Goal: Task Accomplishment & Management: Manage account settings

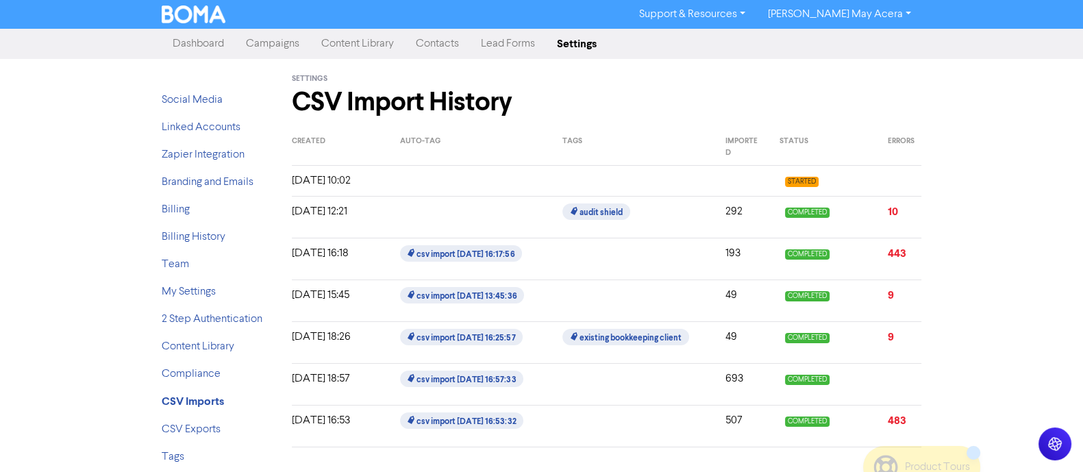
click at [425, 45] on link "Contacts" at bounding box center [437, 43] width 65 height 27
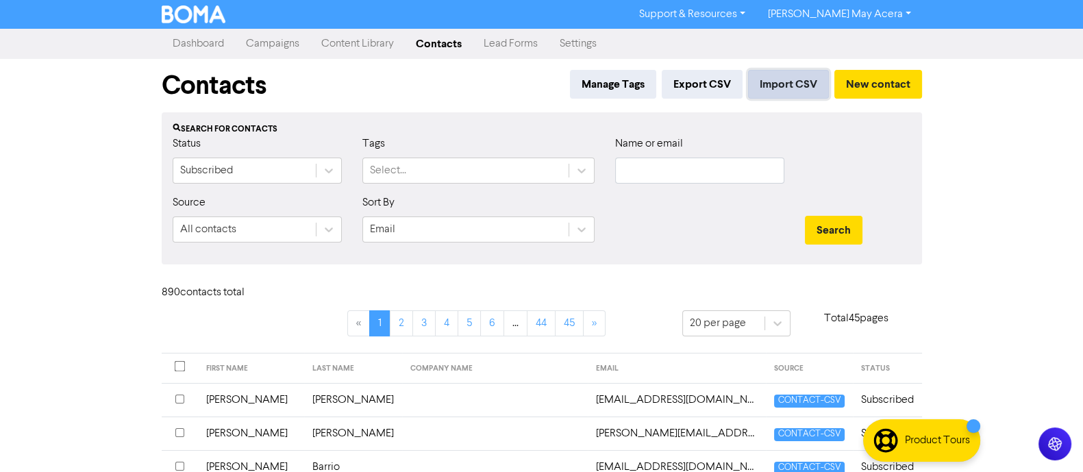
click at [778, 86] on button "Import CSV" at bounding box center [788, 84] width 81 height 29
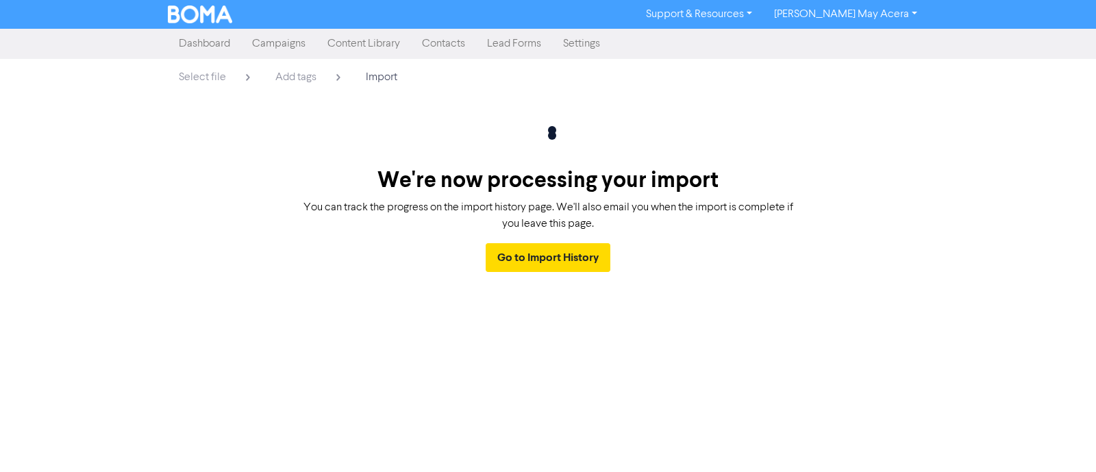
click at [442, 49] on link "Contacts" at bounding box center [443, 43] width 65 height 27
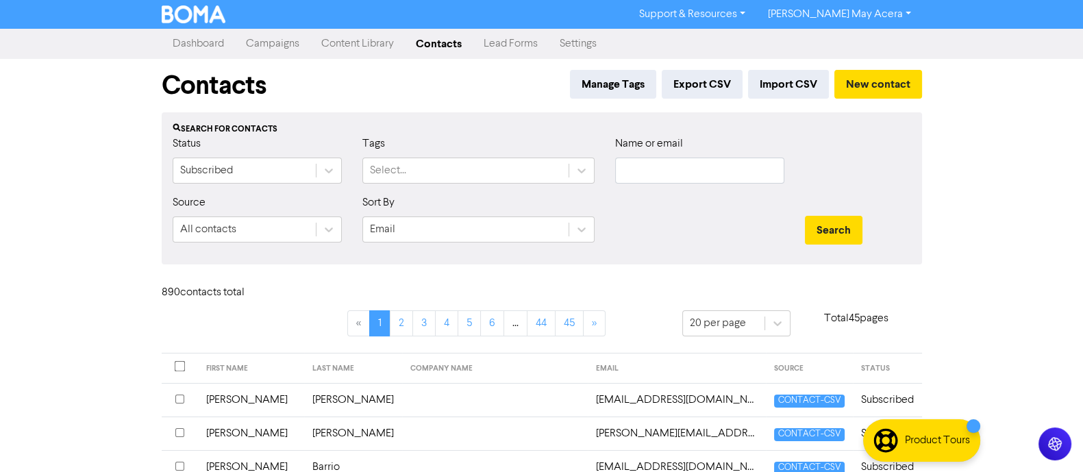
click at [199, 51] on link "Dashboard" at bounding box center [198, 43] width 73 height 27
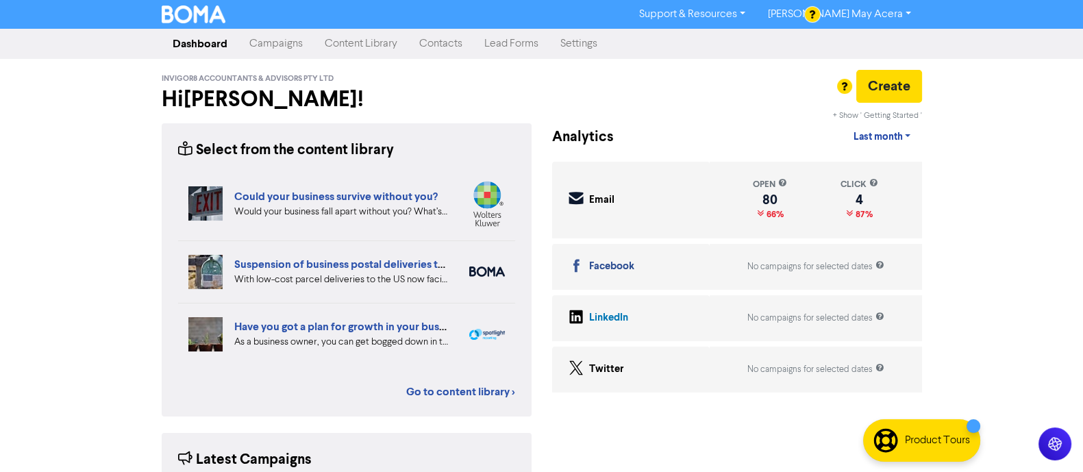
click at [449, 47] on link "Contacts" at bounding box center [440, 43] width 65 height 27
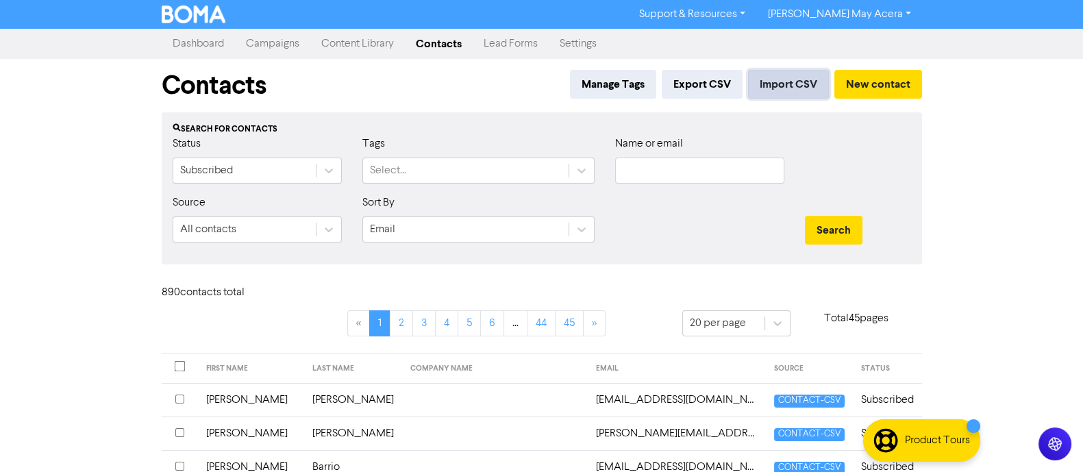
click at [777, 84] on button "Import CSV" at bounding box center [788, 84] width 81 height 29
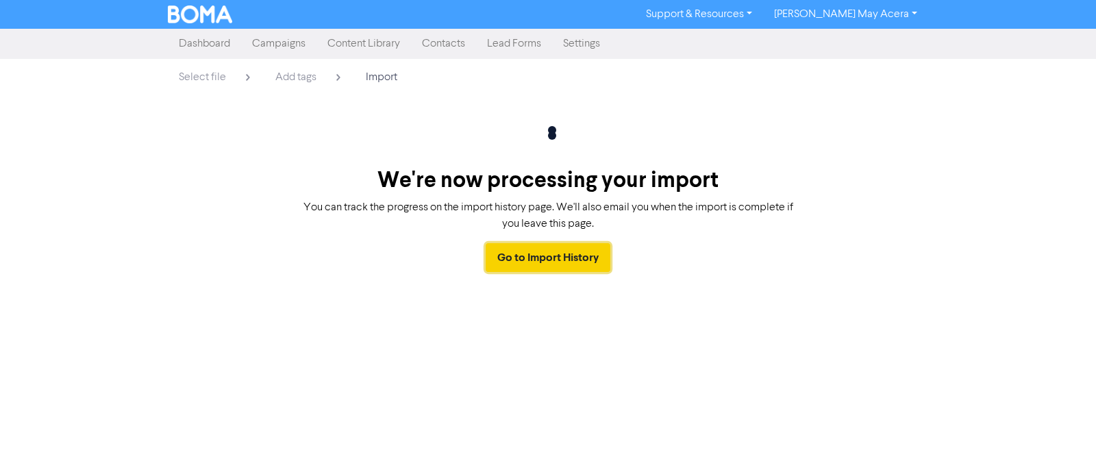
click at [545, 256] on link "Go to Import History" at bounding box center [548, 257] width 125 height 29
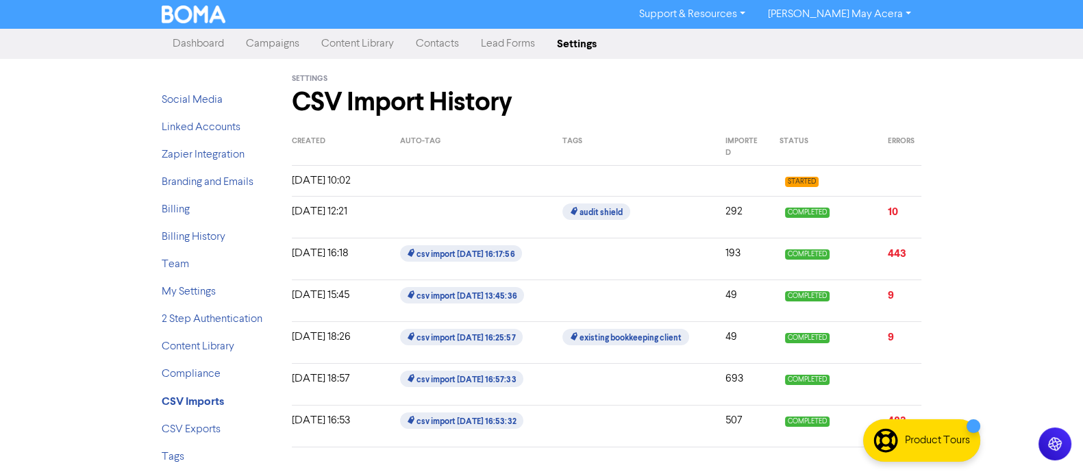
click at [593, 177] on div at bounding box center [633, 181] width 162 height 16
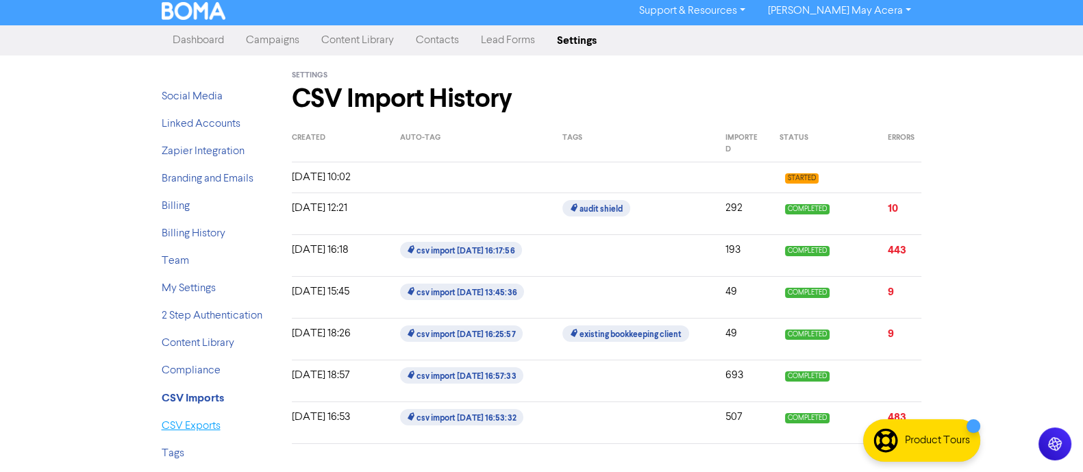
click at [184, 430] on link "CSV Exports" at bounding box center [191, 426] width 59 height 11
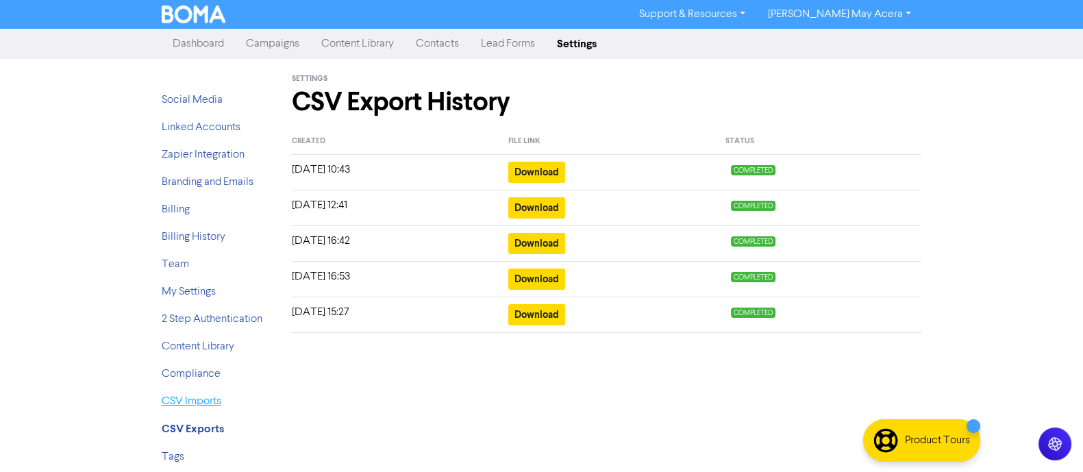
click at [192, 399] on link "CSV Imports" at bounding box center [192, 401] width 60 height 11
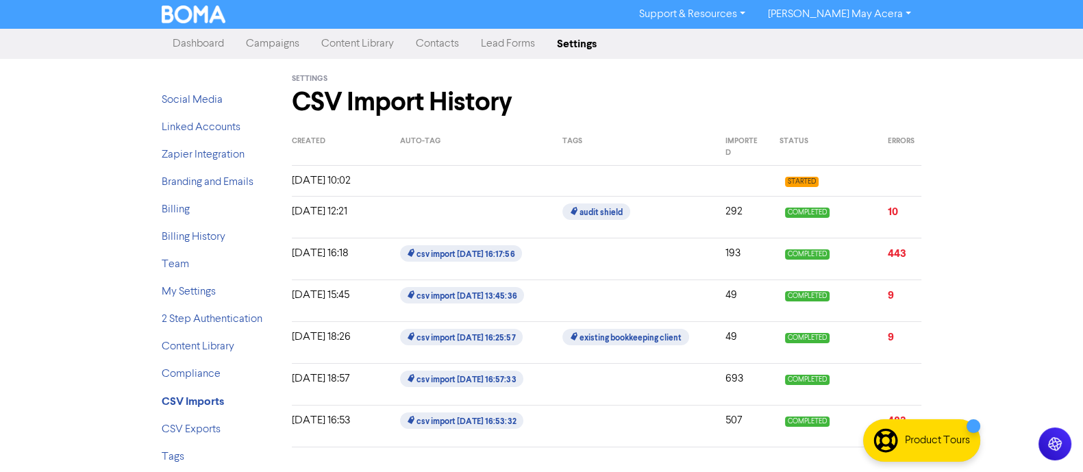
click at [428, 45] on link "Contacts" at bounding box center [437, 43] width 65 height 27
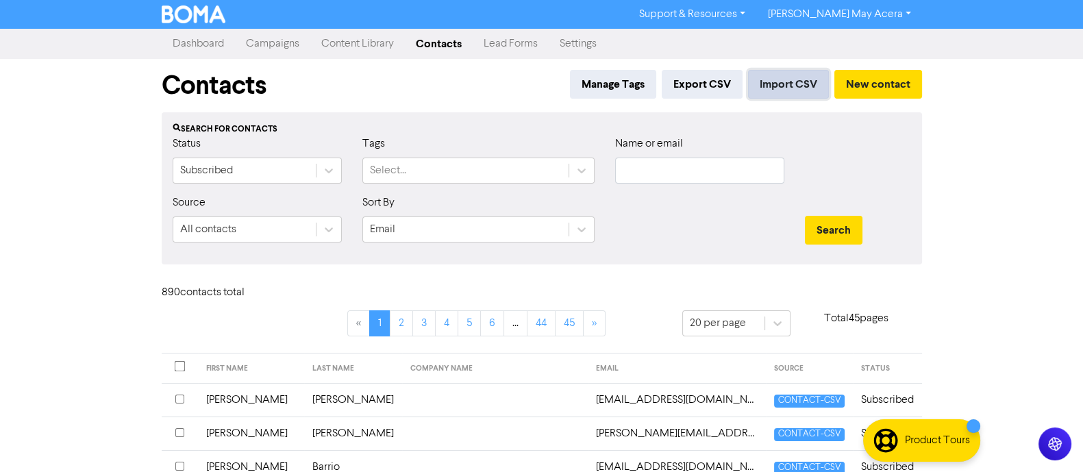
click at [760, 88] on button "Import CSV" at bounding box center [788, 84] width 81 height 29
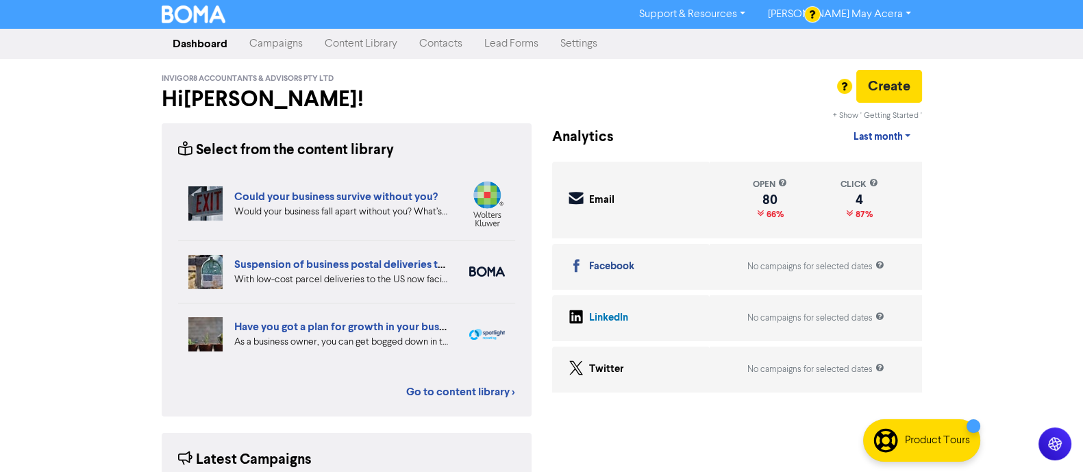
click at [291, 48] on link "Campaigns" at bounding box center [275, 43] width 75 height 27
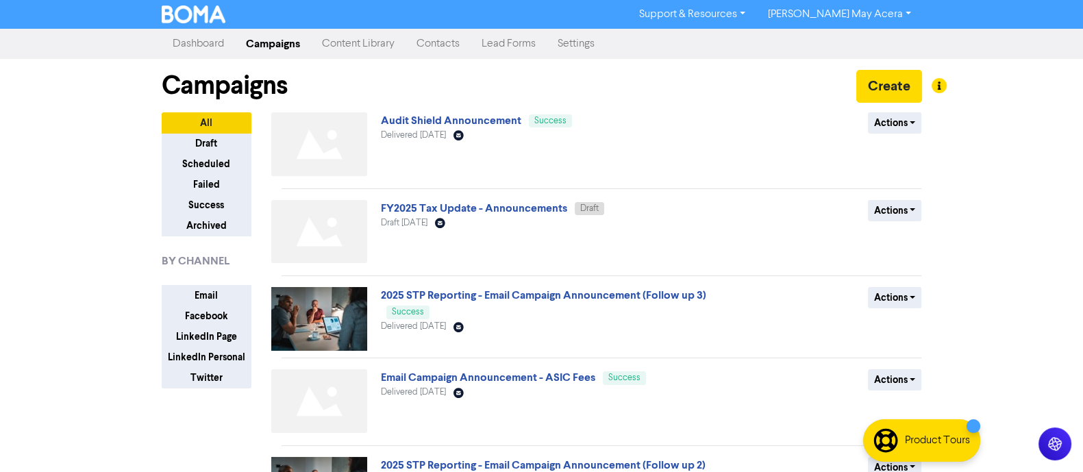
click at [82, 200] on div "Support & Resources Video Tutorials FAQ & Guides Marketing Education [PERSON_NA…" at bounding box center [541, 236] width 1083 height 472
click at [401, 123] on link "Audit Shield Announcement" at bounding box center [451, 121] width 140 height 14
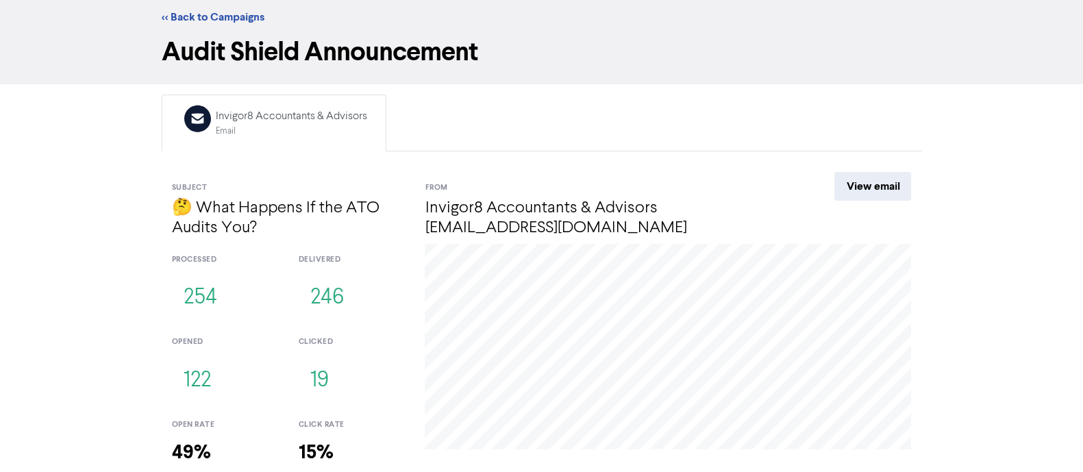
scroll to position [111, 0]
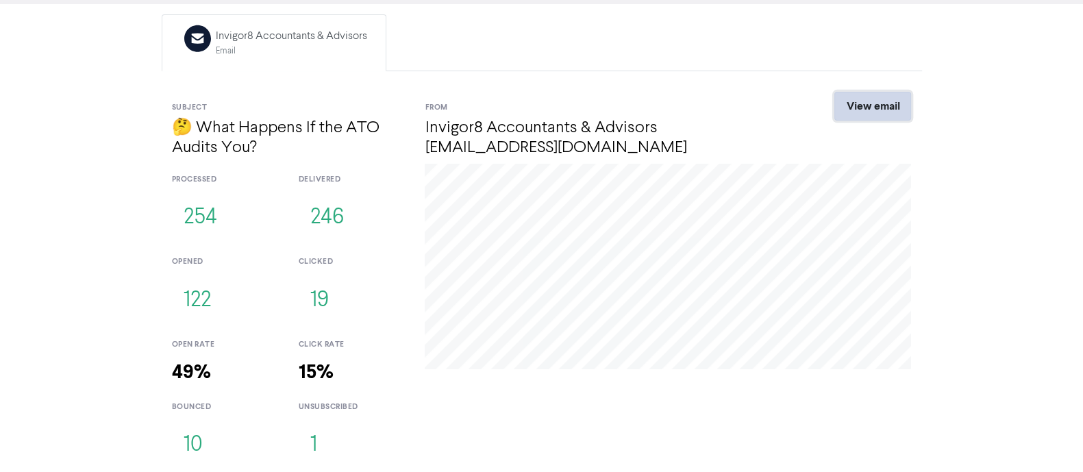
click at [844, 112] on link "View email" at bounding box center [872, 106] width 77 height 29
drag, startPoint x: 101, startPoint y: 203, endPoint x: 52, endPoint y: 115, distance: 101.2
click at [100, 203] on div "<< Back to Campaigns Audit Shield Announcement Email Created with Sketch. Invig…" at bounding box center [541, 196] width 1083 height 556
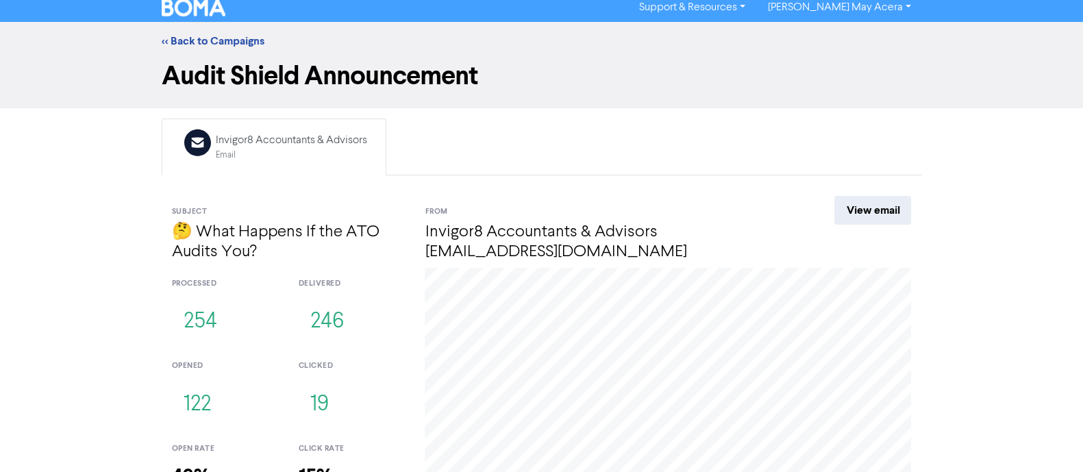
scroll to position [0, 0]
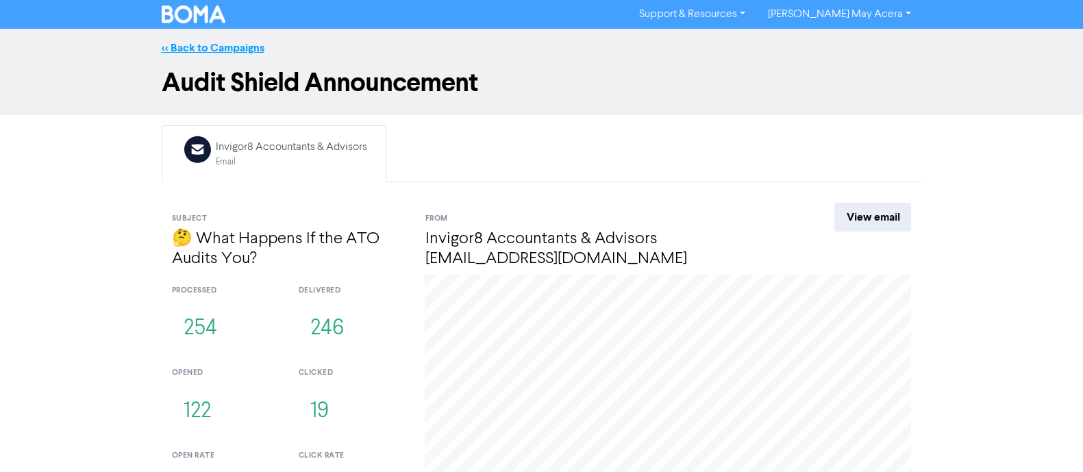
click at [169, 49] on link "<< Back to Campaigns" at bounding box center [213, 48] width 103 height 14
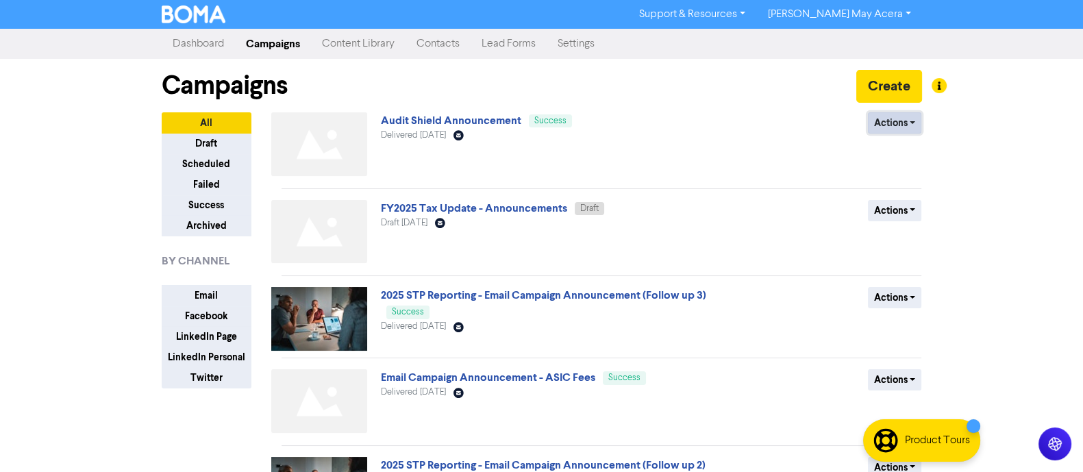
click at [904, 123] on button "Actions" at bounding box center [895, 122] width 54 height 21
click at [915, 145] on button "Duplicate" at bounding box center [923, 151] width 108 height 22
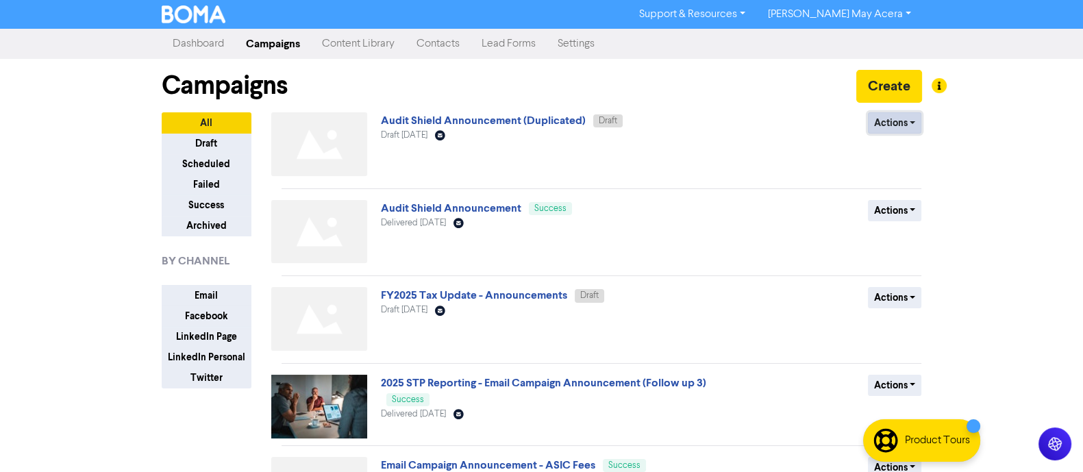
click at [896, 125] on button "Actions" at bounding box center [895, 122] width 54 height 21
click at [889, 195] on button "Rename" at bounding box center [923, 195] width 108 height 22
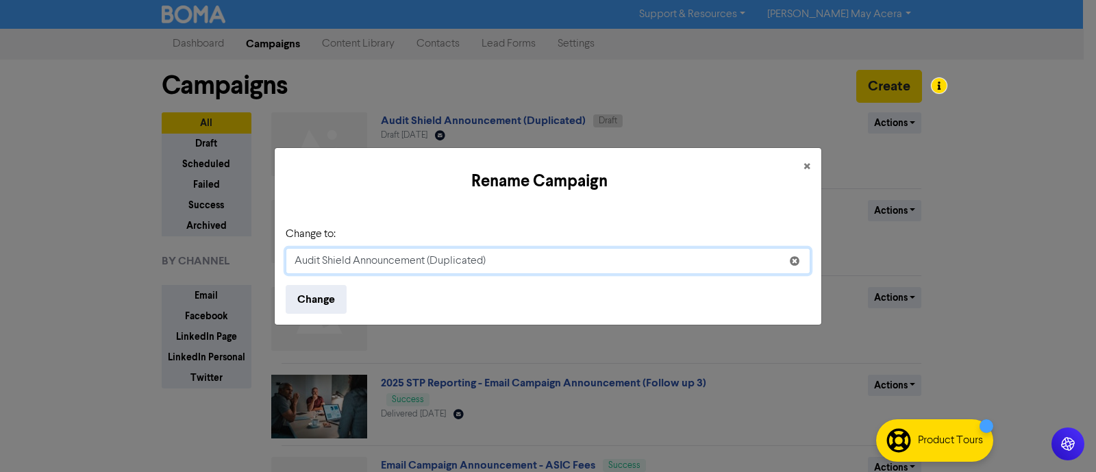
click at [432, 258] on input "Audit Shield Announcement (Duplicated)" at bounding box center [548, 261] width 525 height 26
drag, startPoint x: 500, startPoint y: 259, endPoint x: 247, endPoint y: 245, distance: 253.8
click at [247, 245] on div "Rename Campaign × Change to: Audit Shield Announcement (Duplicated) Change" at bounding box center [548, 236] width 1096 height 472
type input "SBR Follow up"
click at [311, 295] on button "Change" at bounding box center [316, 299] width 61 height 29
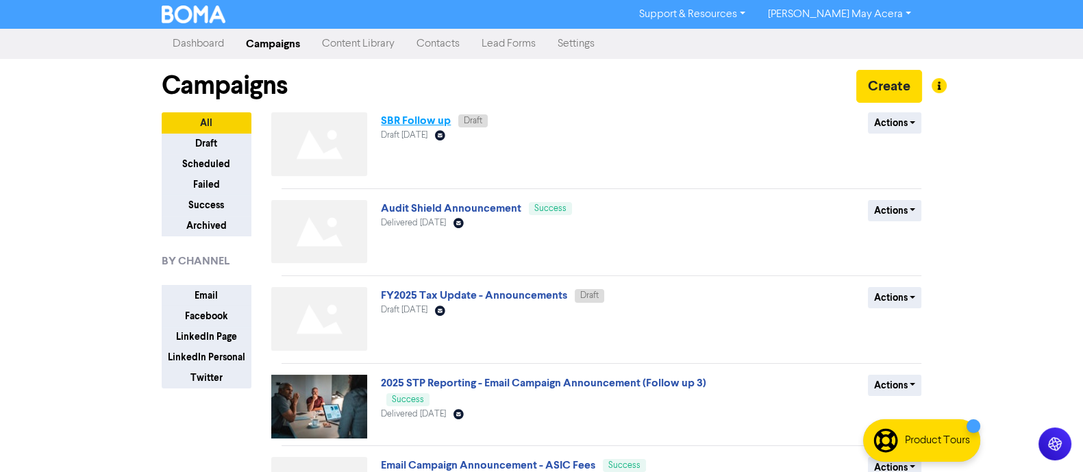
click at [431, 121] on link "SBR Follow up" at bounding box center [416, 121] width 70 height 14
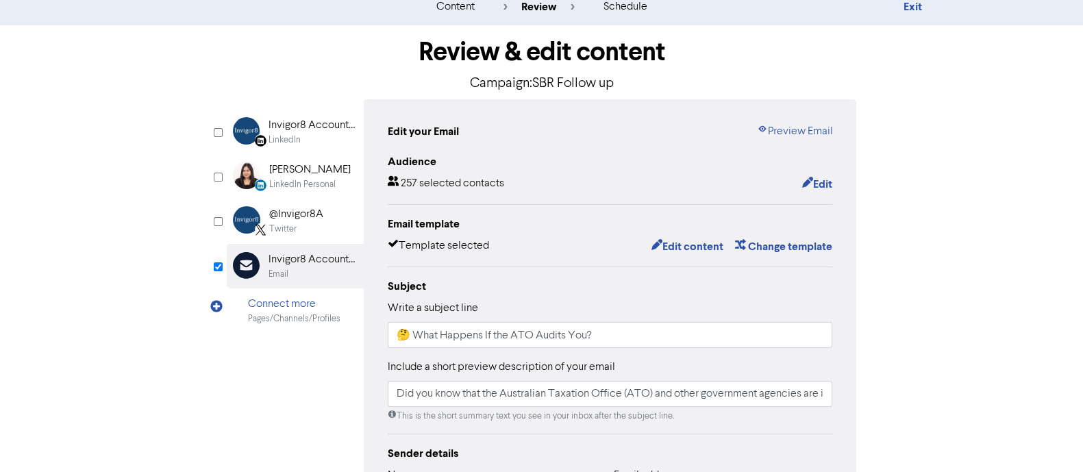
scroll to position [171, 0]
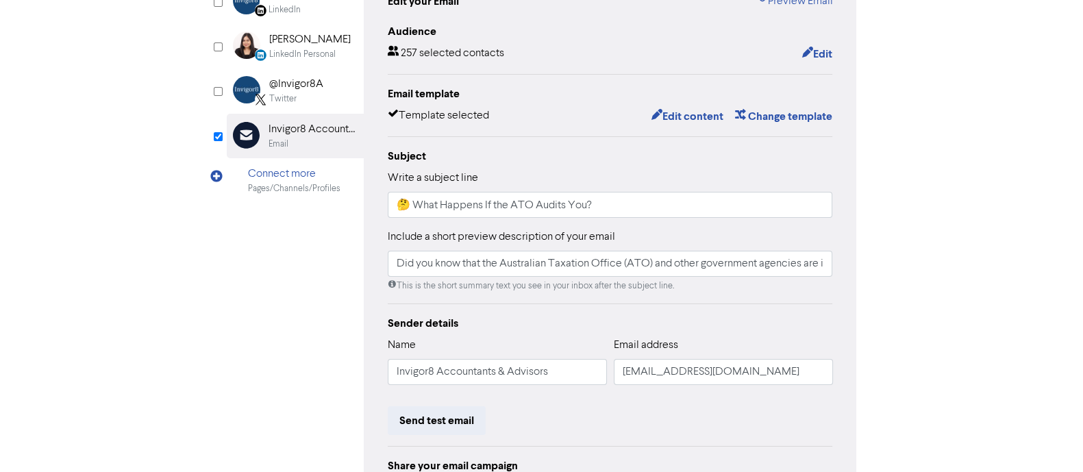
click at [293, 265] on div "LinkedIn Page Created with Sketch. Invigor8 Accountants & Advisors | Bookkeepin…" at bounding box center [542, 260] width 630 height 582
click at [527, 210] on input "🤔 What Happens If the ATO Audits You?" at bounding box center [610, 205] width 445 height 26
drag, startPoint x: 613, startPoint y: 206, endPoint x: 319, endPoint y: 213, distance: 294.7
click at [319, 213] on div "LinkedIn Page Created with Sketch. Invigor8 Accountants & Advisors | Bookkeepin…" at bounding box center [542, 260] width 630 height 582
paste input "Just following up on our chat about your business restructure"
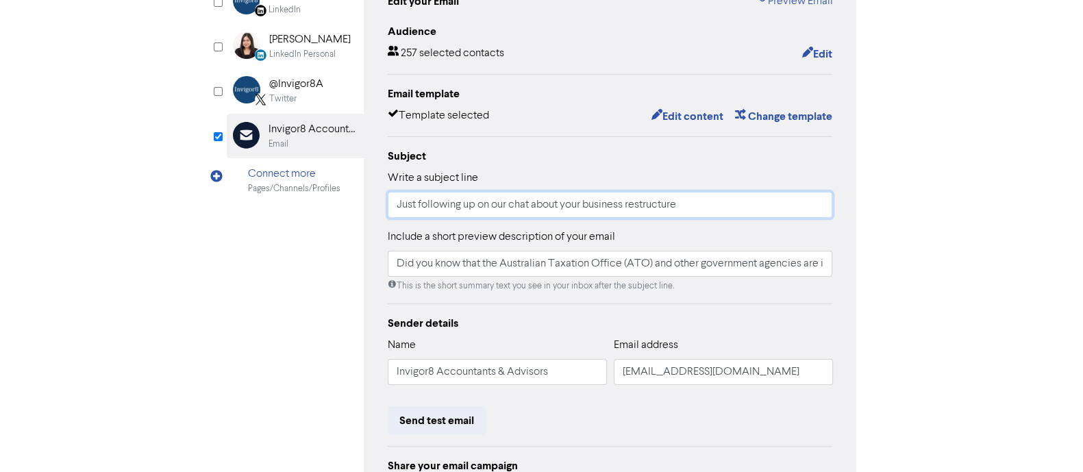
drag, startPoint x: 530, startPoint y: 200, endPoint x: 479, endPoint y: 197, distance: 51.5
click at [479, 197] on input "Just following up on our chat about your business restructure" at bounding box center [610, 205] width 445 height 26
type input "Just following up about your business restructure"
click at [520, 261] on input "Did you know that the Australian Taxation Office (ATO) and other government age…" at bounding box center [610, 264] width 445 height 26
paste input "I just wanted to follow up and see if you’d like to discuss how an SBR could ea…"
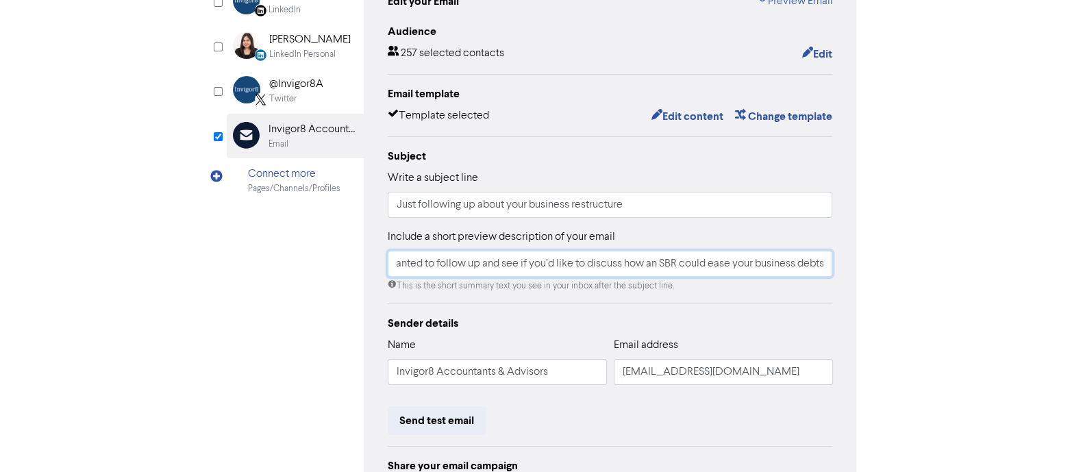
scroll to position [0, 0]
drag, startPoint x: 665, startPoint y: 268, endPoint x: 334, endPoint y: 253, distance: 331.2
click at [334, 253] on div "LinkedIn Page Created with Sketch. Invigor8 Accountants & Advisors | Bookkeepin…" at bounding box center [542, 260] width 630 height 582
click at [555, 270] on input "I just wanted to follow up and see if you’d like to discuss how an SBR could ea…" at bounding box center [610, 264] width 445 height 26
type input "I just wanted to follow up and see if you’d like to discuss how an SBR could ea…"
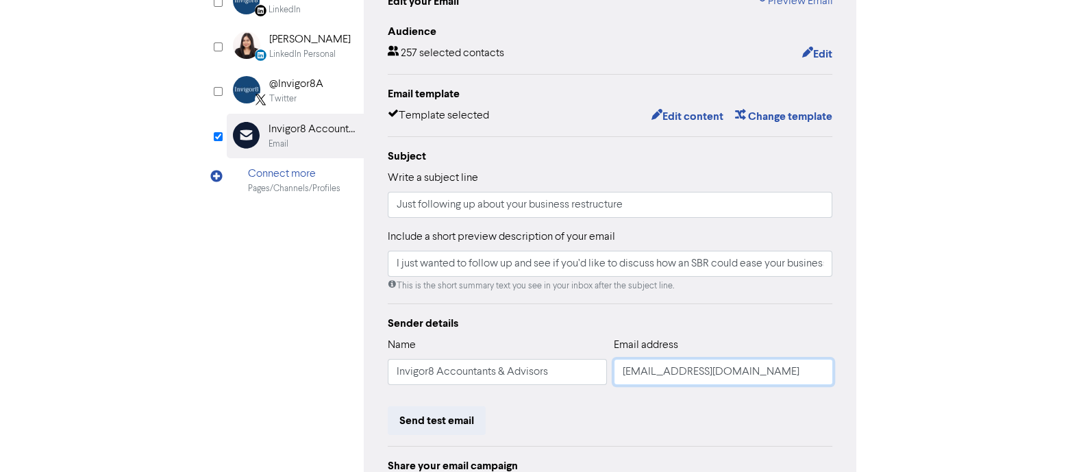
click at [684, 379] on input "[EMAIL_ADDRESS][DOMAIN_NAME]" at bounding box center [723, 372] width 219 height 26
drag, startPoint x: 667, startPoint y: 375, endPoint x: 619, endPoint y: 371, distance: 48.8
click at [619, 371] on input "[EMAIL_ADDRESS][DOMAIN_NAME]" at bounding box center [723, 372] width 219 height 26
type input "[EMAIL_ADDRESS][DOMAIN_NAME]"
click at [554, 410] on div "Send test email" at bounding box center [610, 420] width 445 height 29
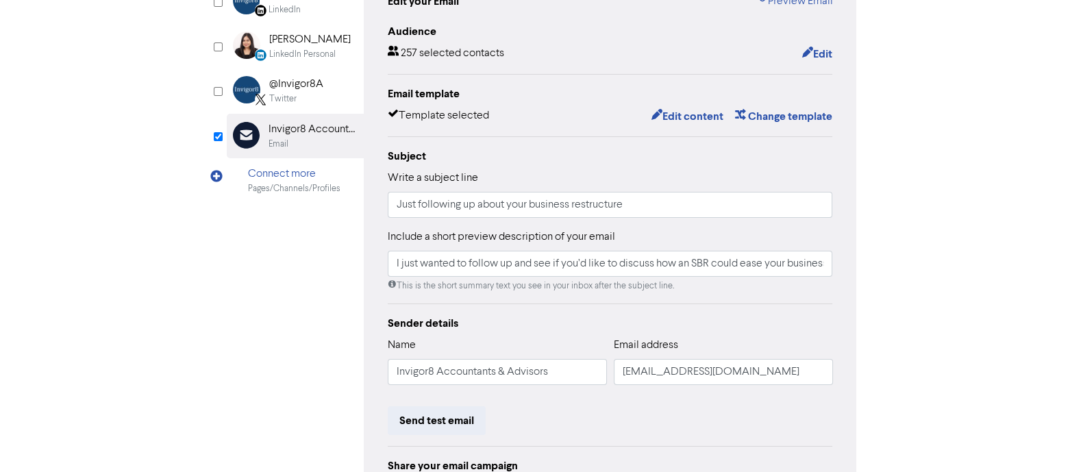
click at [575, 415] on div "Send test email" at bounding box center [610, 420] width 445 height 29
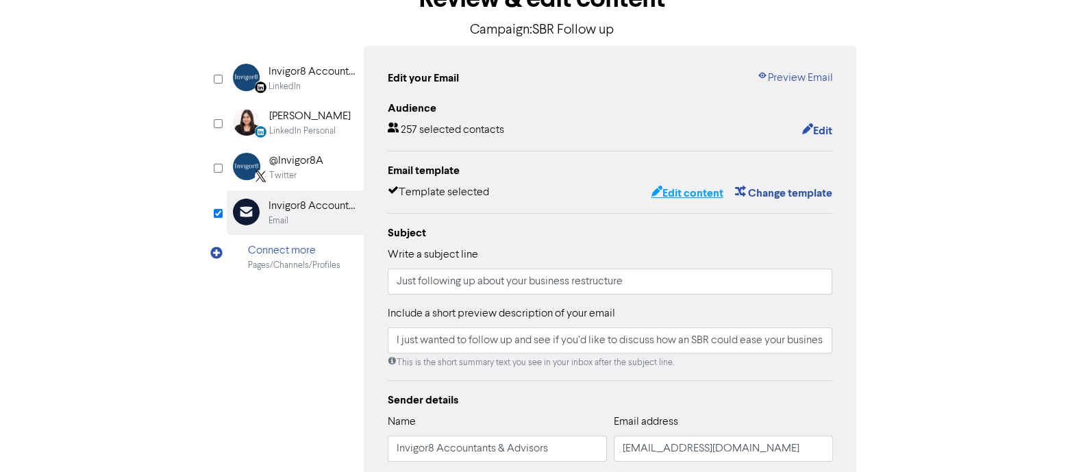
scroll to position [85, 0]
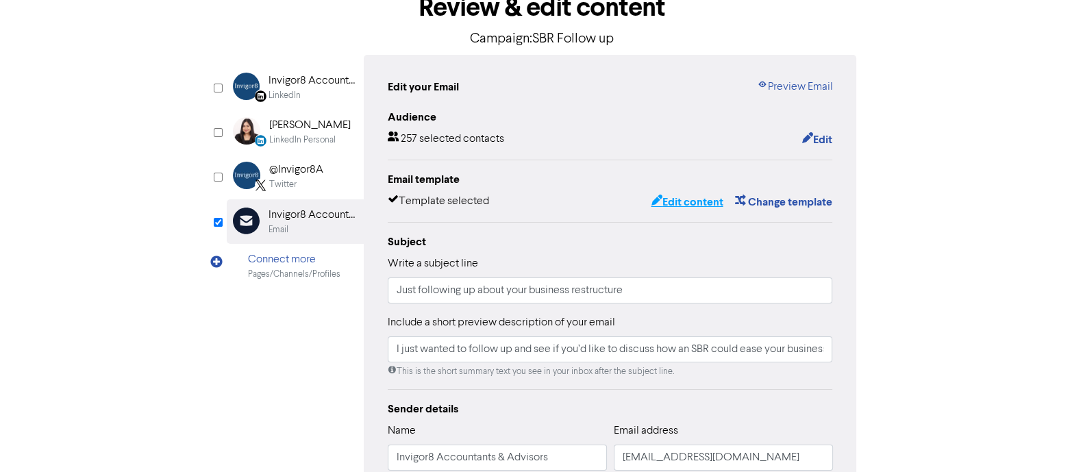
click at [706, 200] on button "Edit content" at bounding box center [686, 202] width 73 height 18
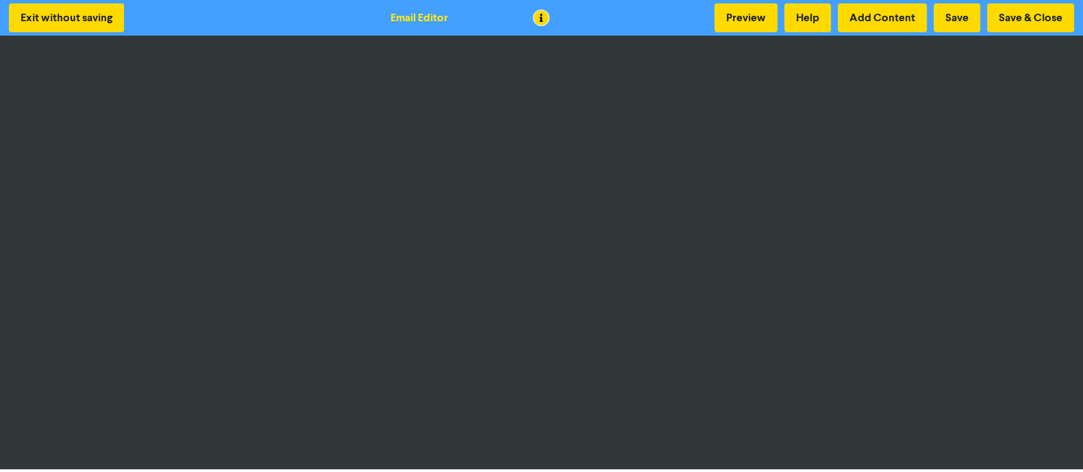
click at [537, 15] on div at bounding box center [541, 236] width 1083 height 472
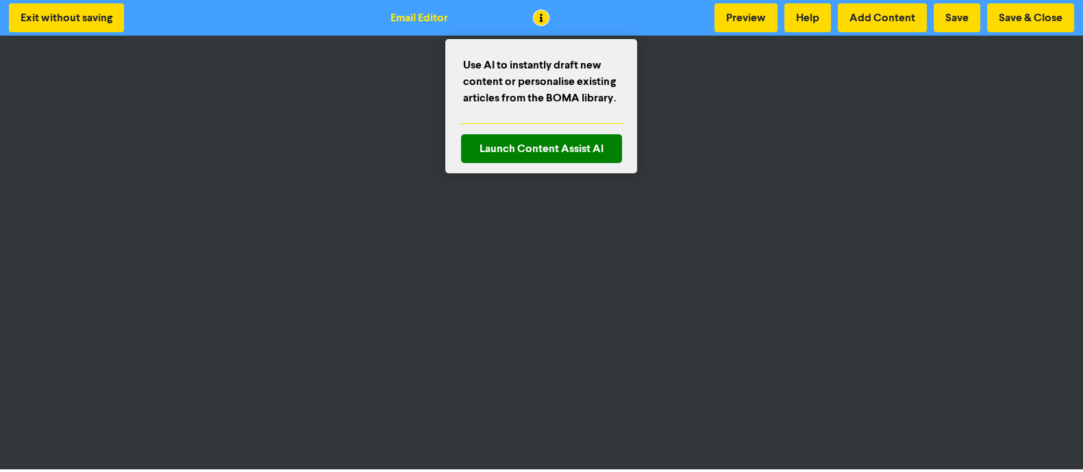
click at [536, 22] on div at bounding box center [541, 236] width 1083 height 472
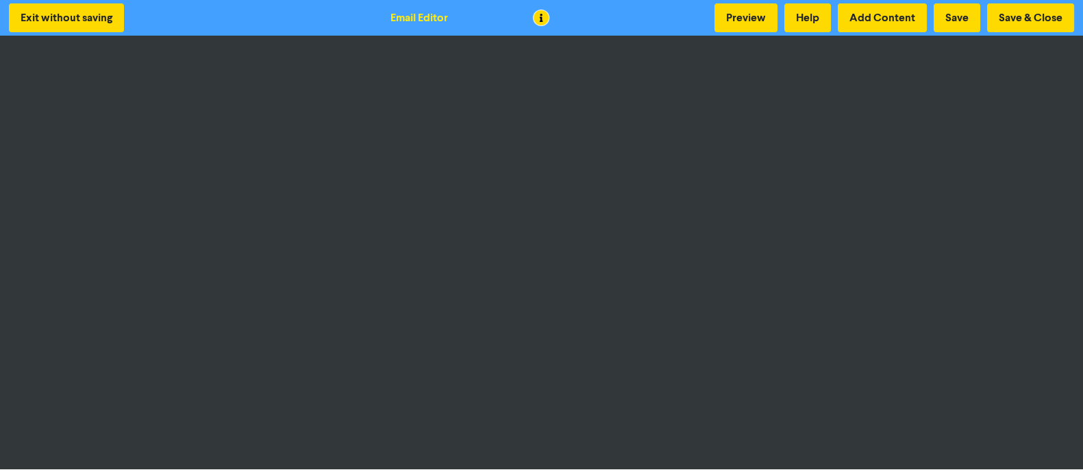
scroll to position [1, 0]
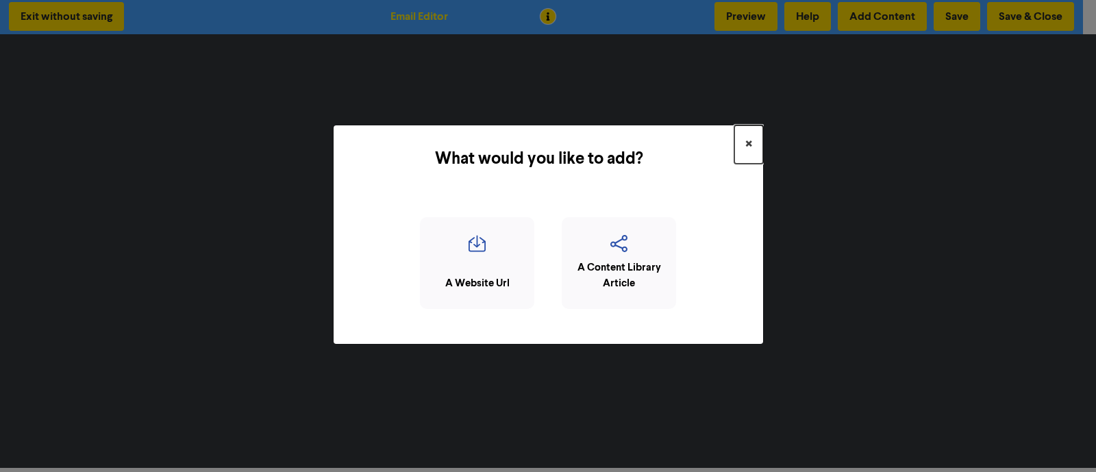
click at [743, 145] on button "×" at bounding box center [748, 144] width 29 height 38
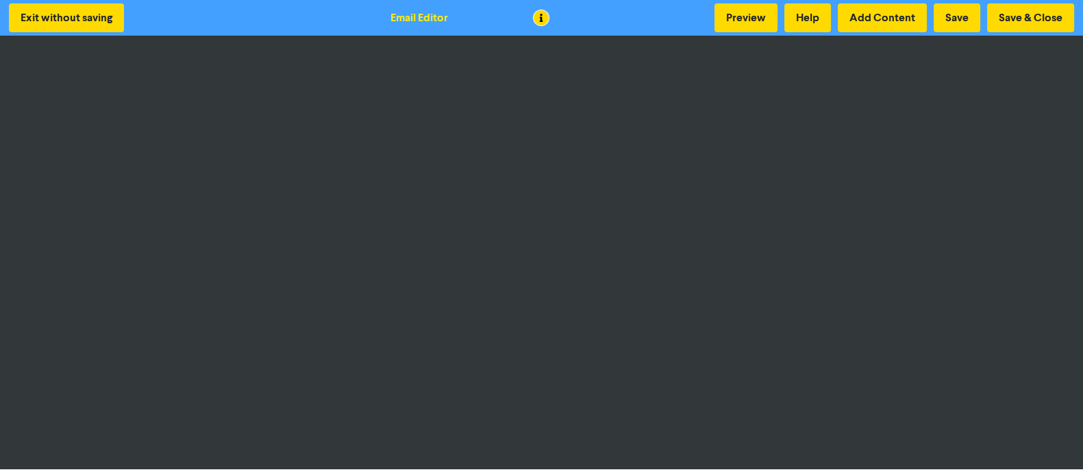
scroll to position [0, 0]
click at [747, 14] on button "Preview" at bounding box center [746, 17] width 63 height 29
click at [955, 22] on button "Save" at bounding box center [957, 17] width 47 height 29
click at [1012, 18] on button "Save & Close" at bounding box center [1030, 17] width 87 height 29
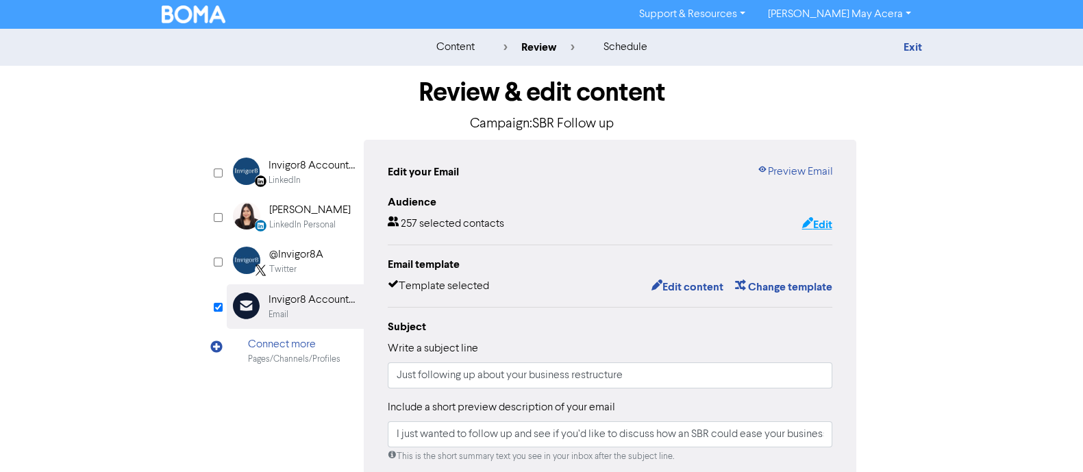
click at [824, 220] on button "Edit" at bounding box center [817, 225] width 32 height 18
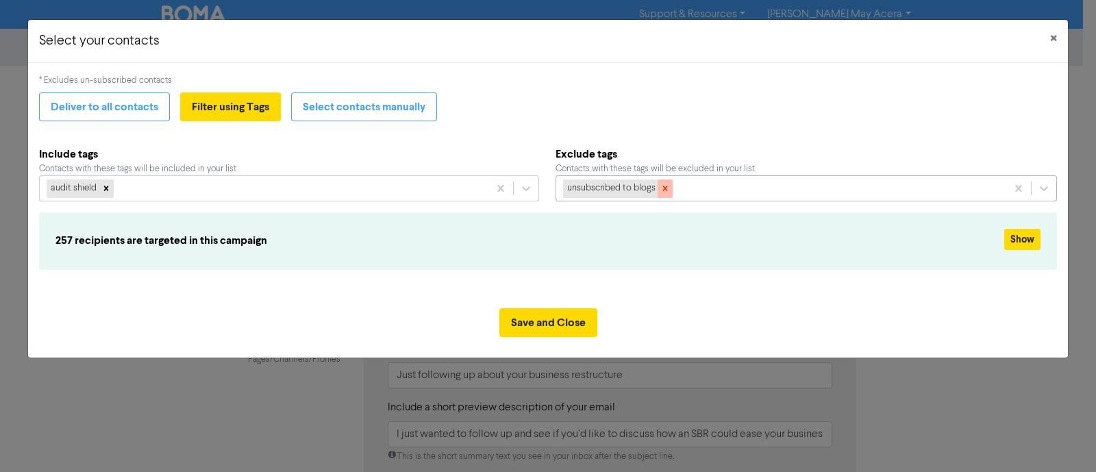
click at [665, 186] on icon at bounding box center [664, 188] width 5 height 5
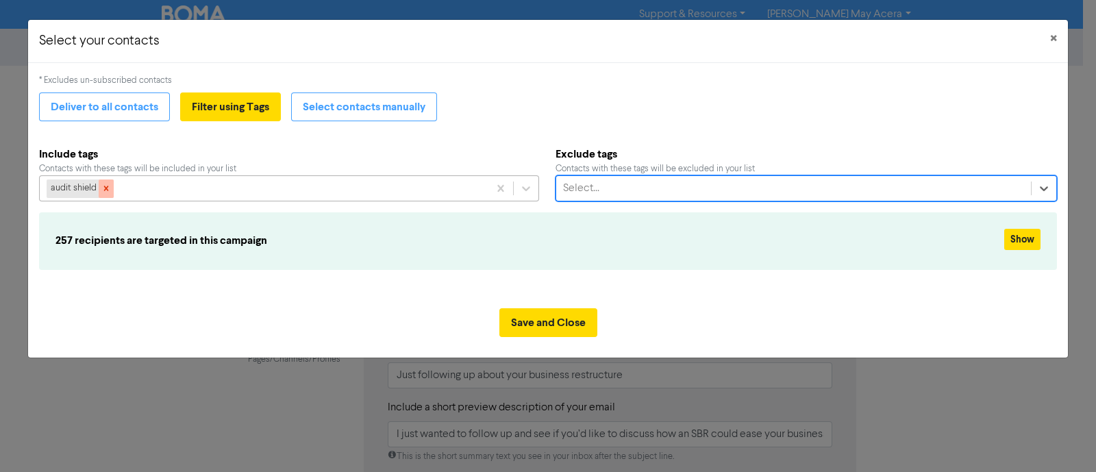
click at [103, 191] on icon at bounding box center [106, 189] width 10 height 10
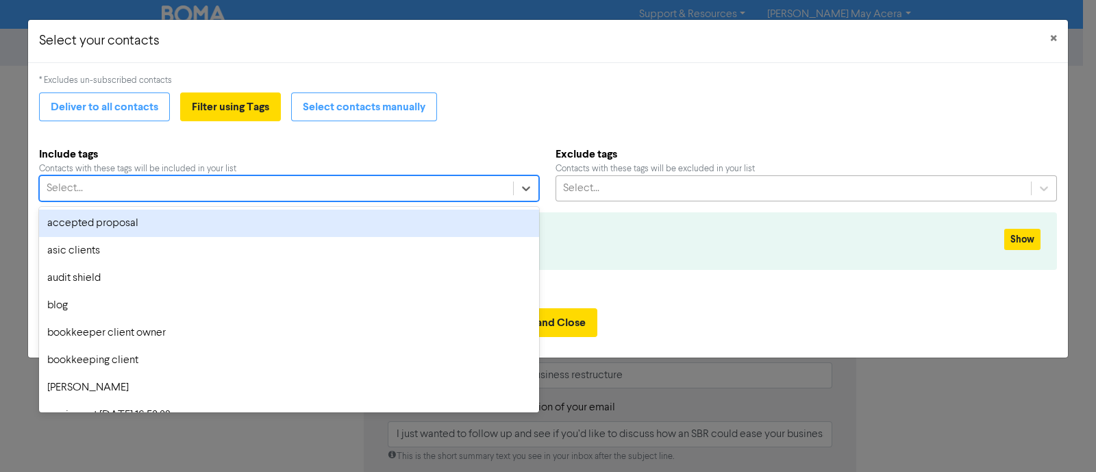
click at [123, 188] on div "Select..." at bounding box center [276, 188] width 473 height 25
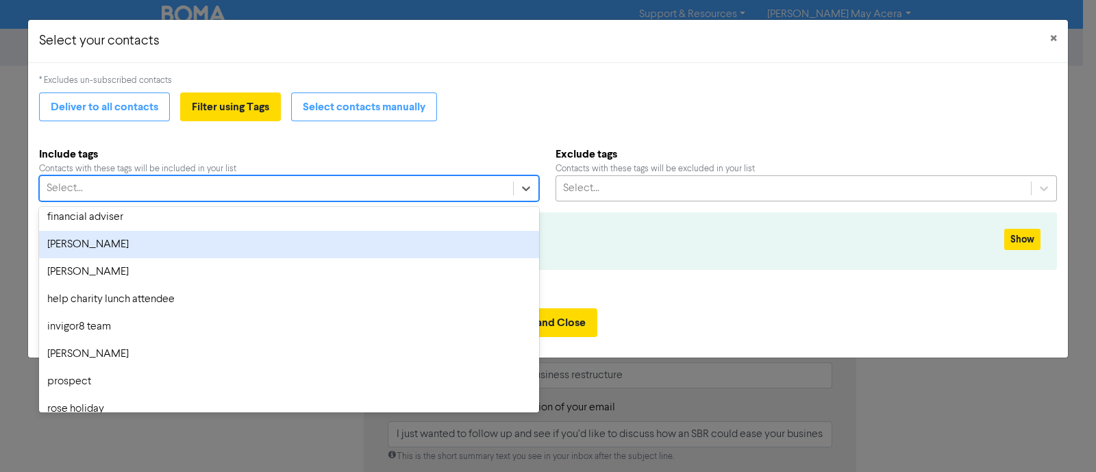
scroll to position [731, 0]
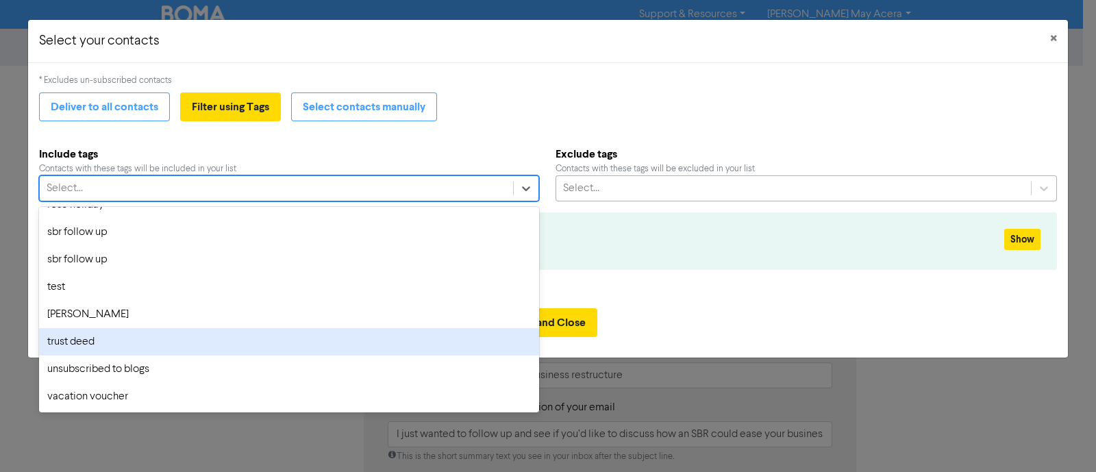
click at [580, 279] on div "* Excludes un-subscribed contacts Deliver to all contacts Filter using Tags Sel…" at bounding box center [548, 180] width 1018 height 212
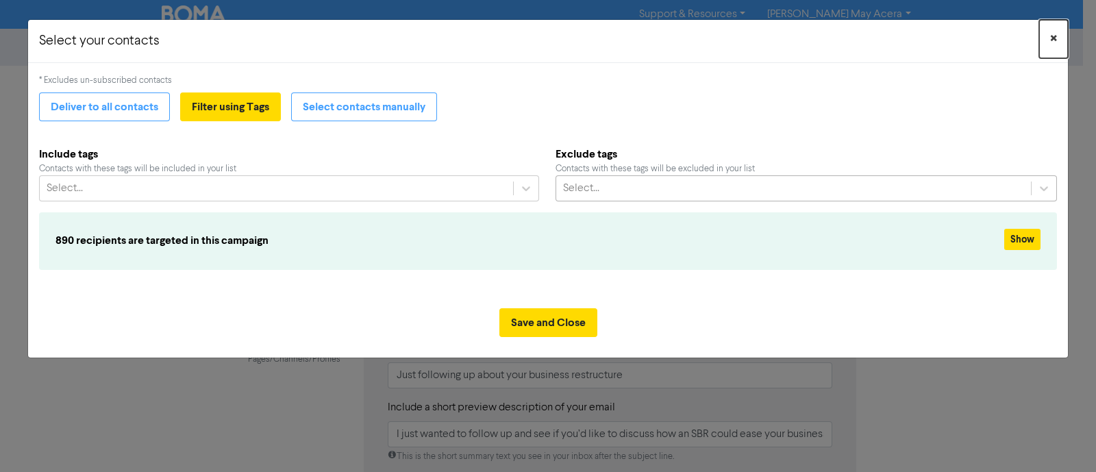
click at [1056, 35] on span "×" at bounding box center [1053, 39] width 7 height 21
click at [529, 321] on button "Save and Close" at bounding box center [548, 322] width 98 height 29
click at [137, 189] on div "Select..." at bounding box center [276, 188] width 473 height 25
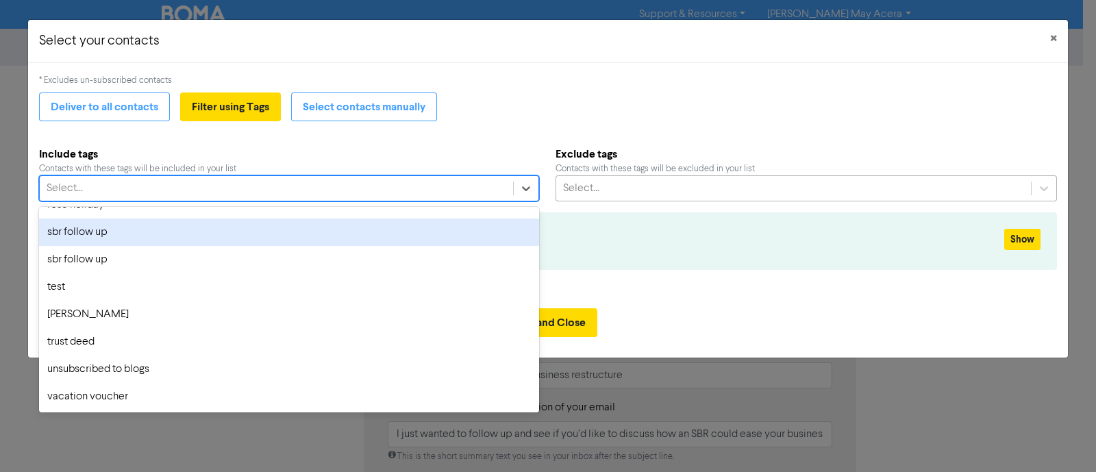
click at [105, 236] on div "sbr follow up" at bounding box center [289, 232] width 500 height 27
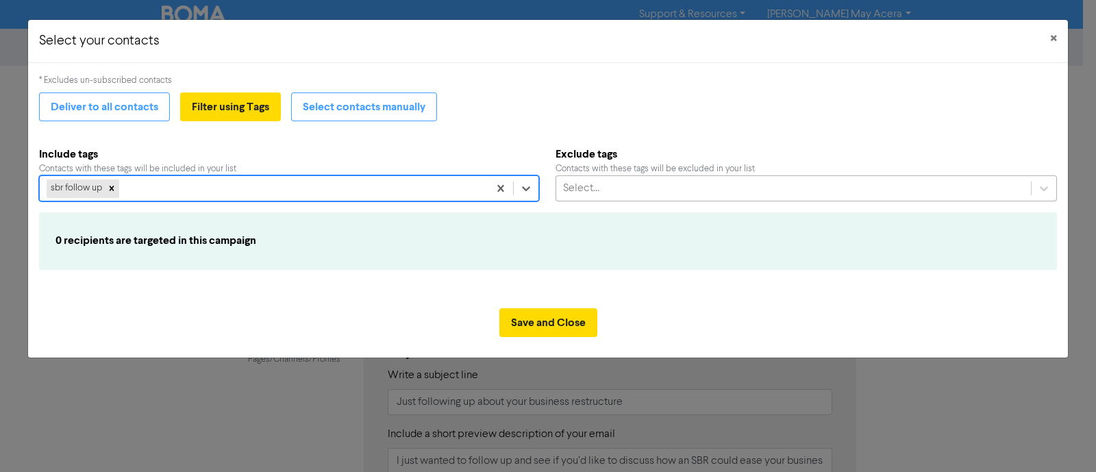
click at [604, 184] on div "Select..." at bounding box center [793, 188] width 475 height 25
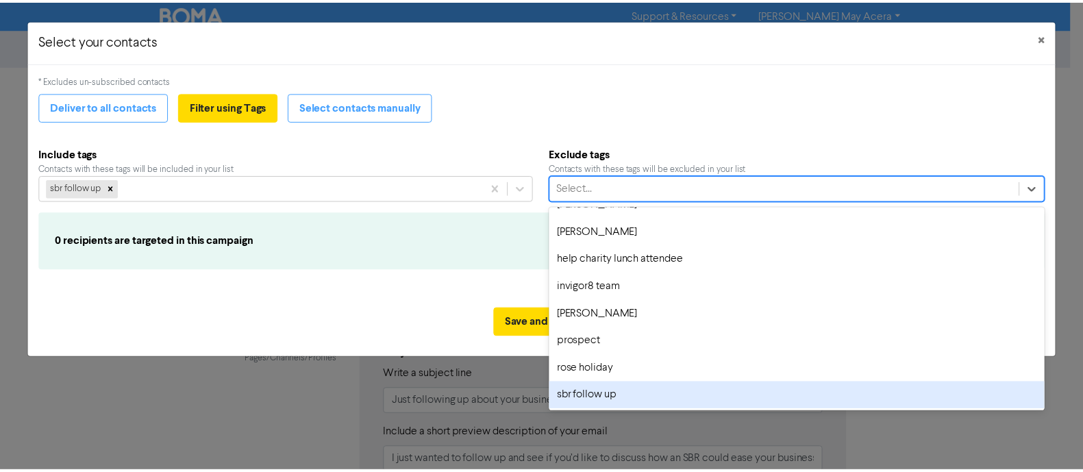
scroll to position [684, 0]
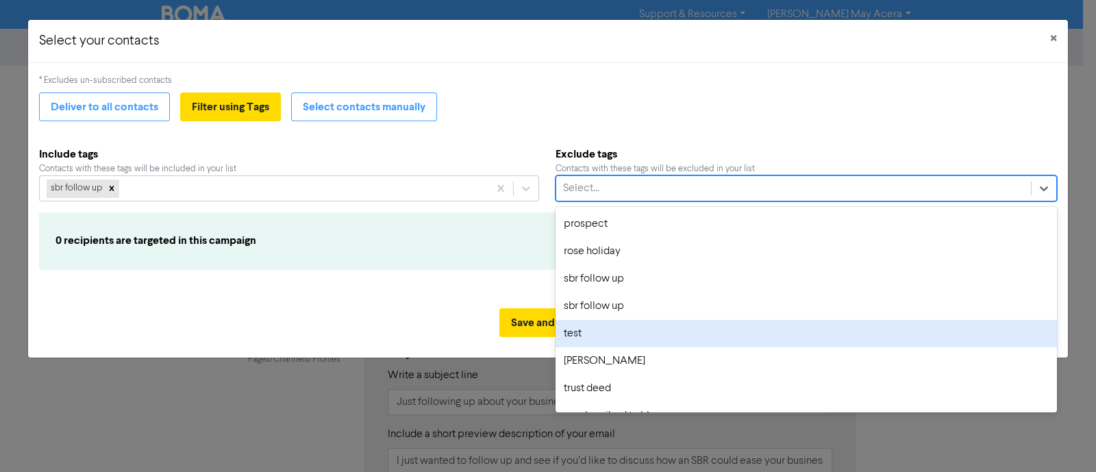
click at [380, 303] on div "Save and Close" at bounding box center [548, 327] width 1040 height 60
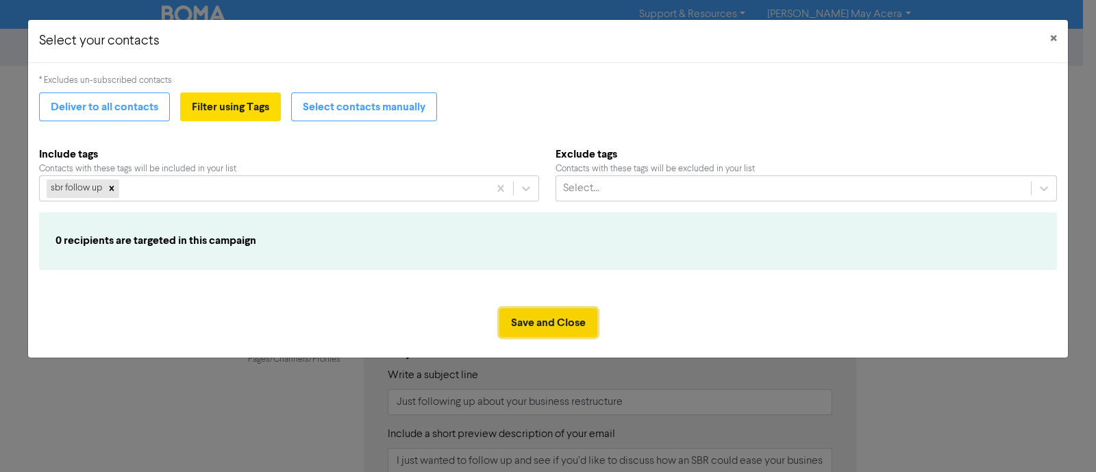
click at [562, 330] on button "Save and Close" at bounding box center [548, 322] width 98 height 29
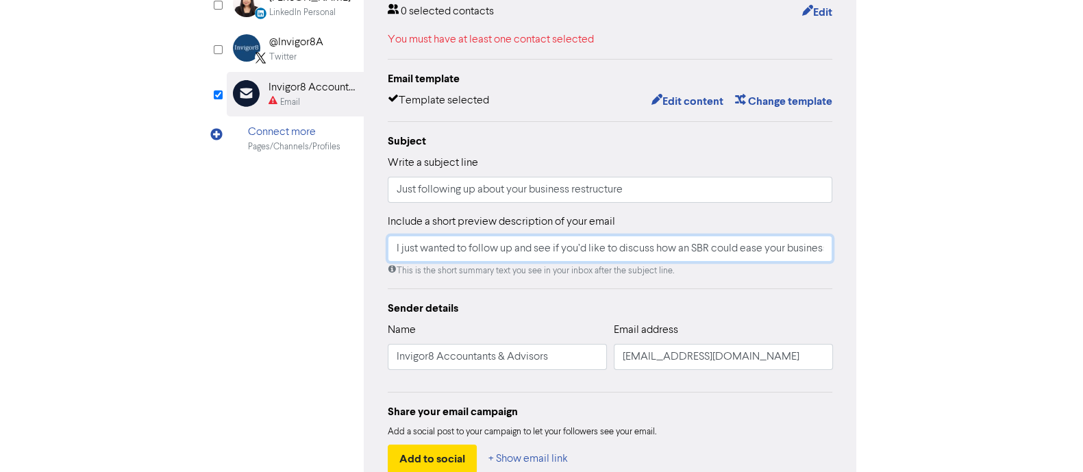
scroll to position [0, 39]
drag, startPoint x: 723, startPoint y: 247, endPoint x: 897, endPoint y: 242, distance: 174.8
click at [897, 242] on div "Review & edit content Campaign: SBR Follow up LinkedIn Page Created with Sketch…" at bounding box center [541, 206] width 781 height 706
type input "I just wanted to follow up and see if you’d like to discuss how an SBR could ea…"
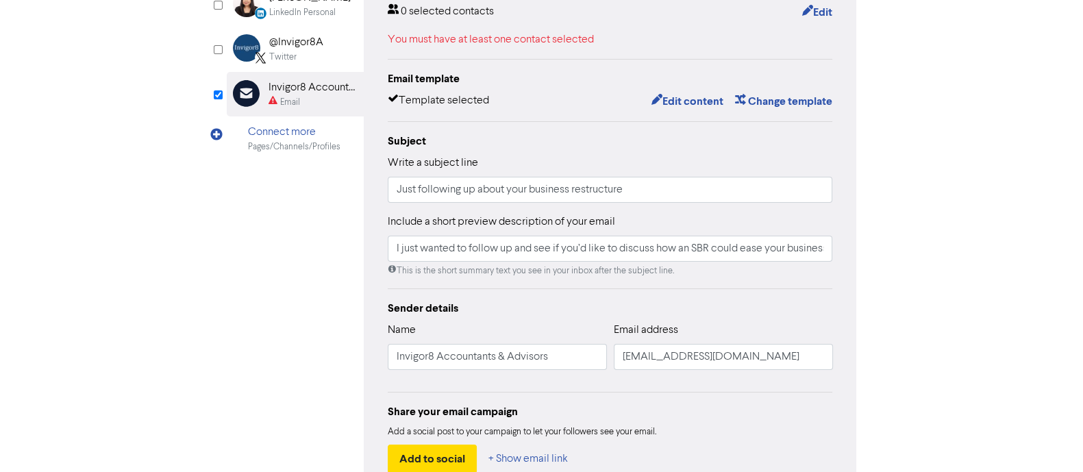
click at [1053, 253] on div "content review schedule Exit Review & edit content Campaign: SBR Follow up Link…" at bounding box center [541, 187] width 1083 height 743
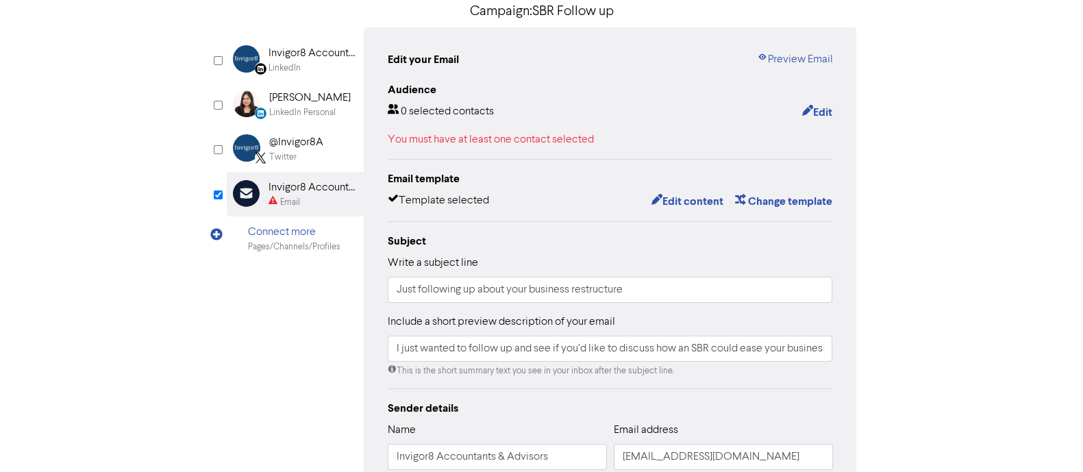
scroll to position [171, 0]
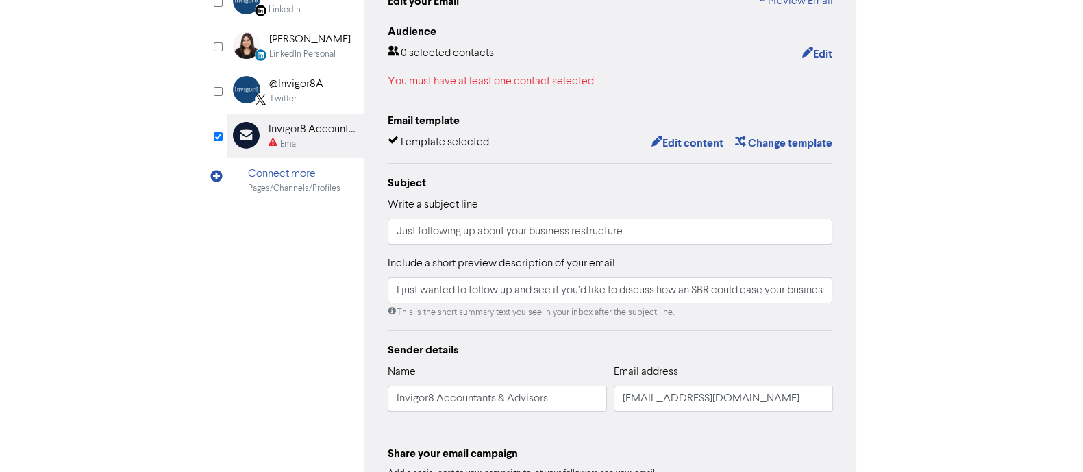
click at [926, 158] on div "Review & edit content Campaign: SBR Follow up LinkedIn Page Created with Sketch…" at bounding box center [541, 248] width 781 height 706
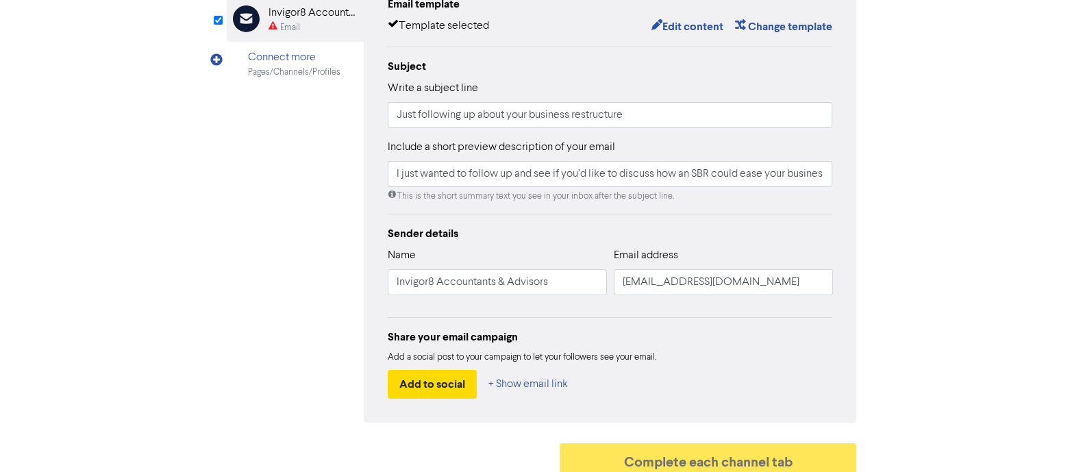
scroll to position [298, 0]
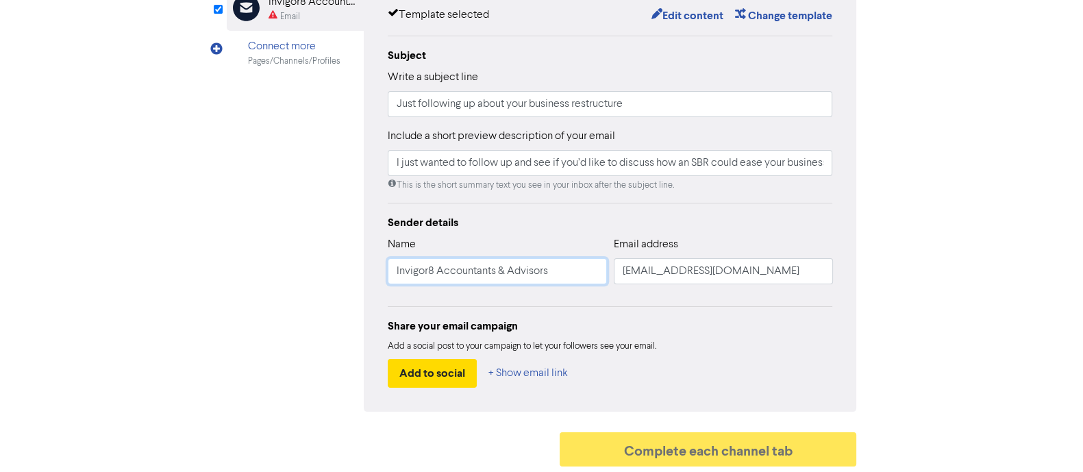
click at [537, 271] on input "Invigor8 Accountants & Advisors" at bounding box center [497, 271] width 219 height 26
click at [695, 267] on input "[EMAIL_ADDRESS][DOMAIN_NAME]" at bounding box center [723, 271] width 219 height 26
click at [723, 267] on input "[EMAIL_ADDRESS][DOMAIN_NAME]" at bounding box center [723, 271] width 219 height 26
click at [745, 266] on input "[EMAIL_ADDRESS][DOMAIN_NAME]" at bounding box center [723, 271] width 219 height 26
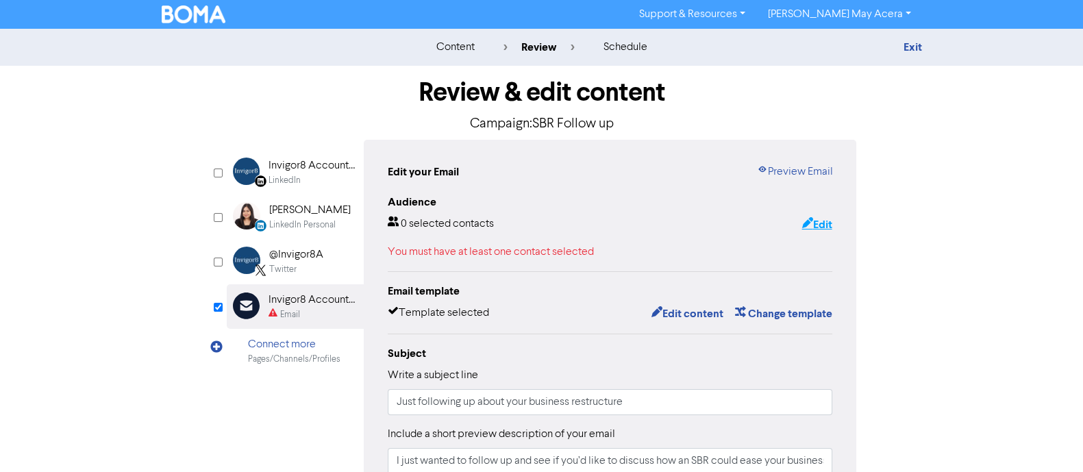
click at [812, 224] on button "Edit" at bounding box center [817, 225] width 32 height 18
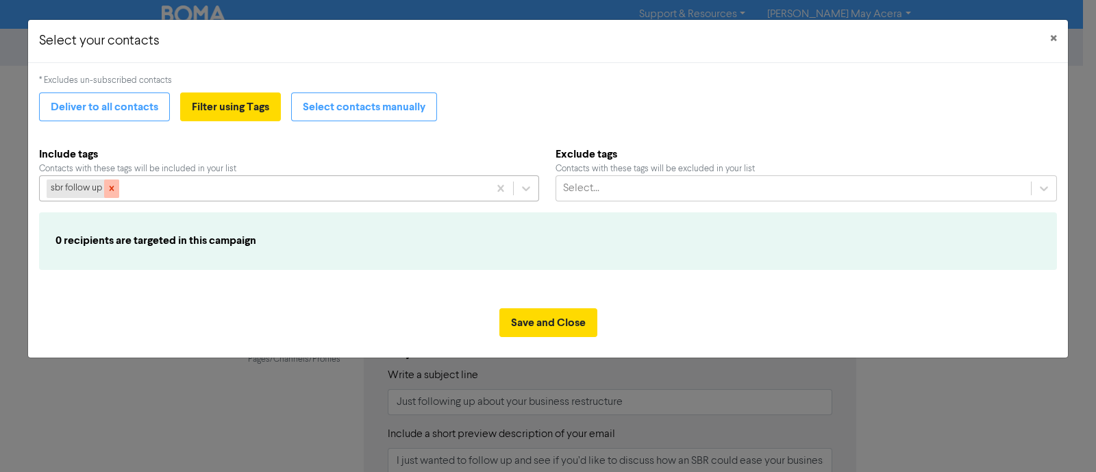
click at [109, 185] on icon at bounding box center [112, 189] width 10 height 10
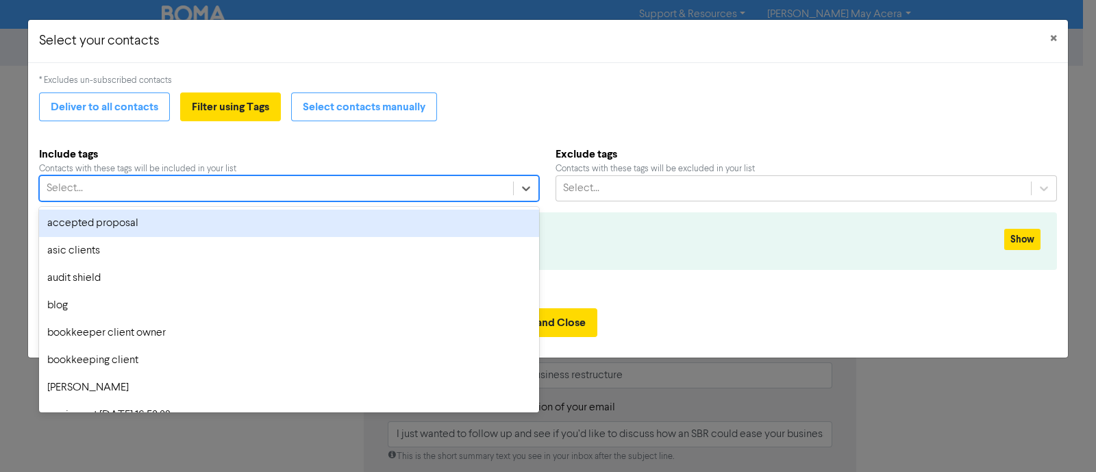
click at [145, 183] on div "Select..." at bounding box center [276, 188] width 473 height 25
click at [103, 228] on div "accepted proposal" at bounding box center [289, 223] width 500 height 27
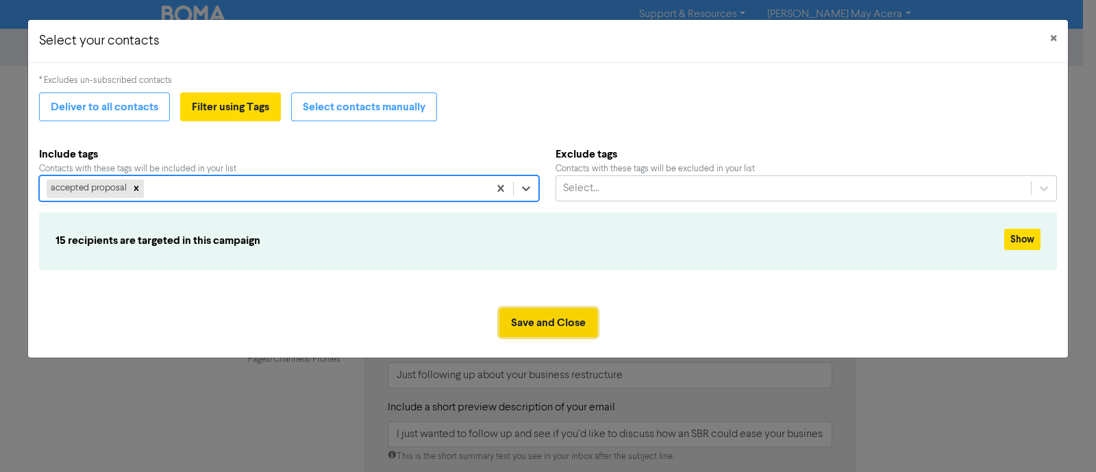
click at [556, 314] on button "Save and Close" at bounding box center [548, 322] width 98 height 29
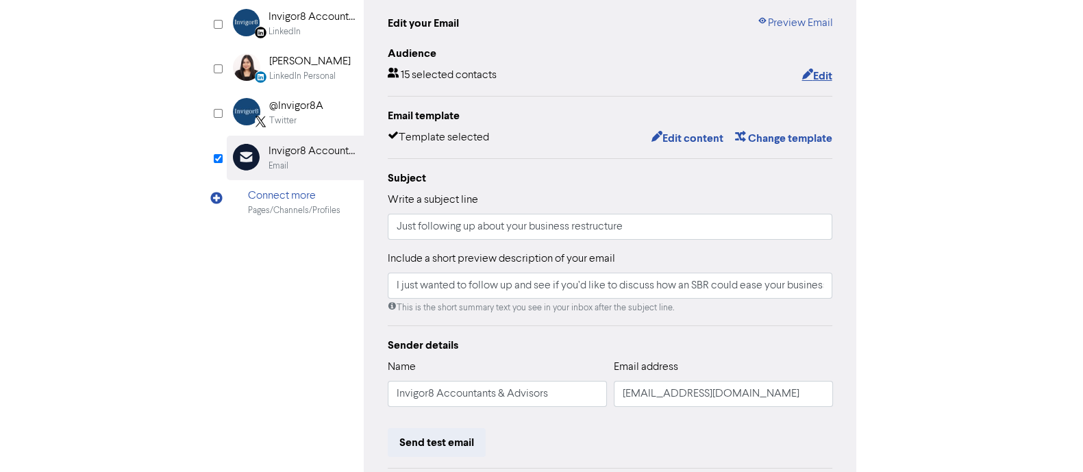
scroll to position [310, 0]
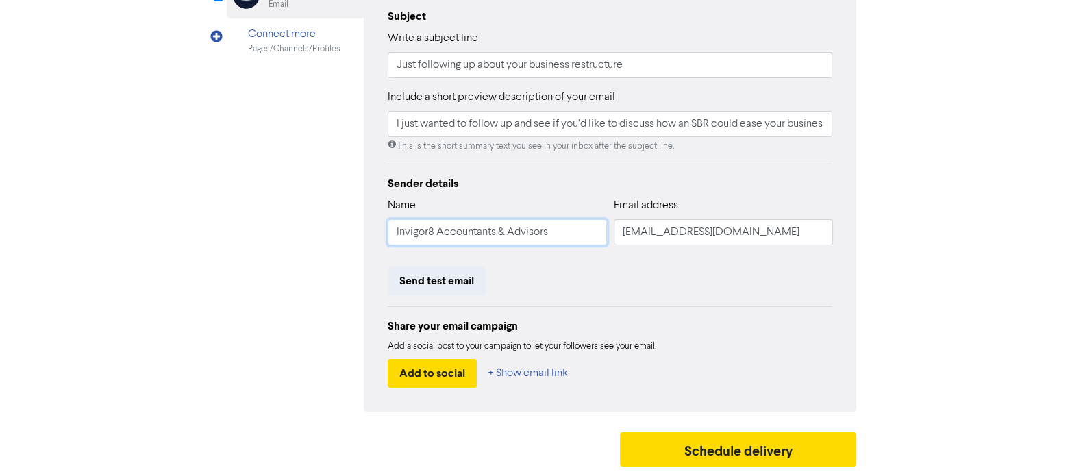
click at [435, 233] on input "Invigor8 Accountants & Advisors" at bounding box center [497, 232] width 219 height 26
click at [668, 232] on input "[EMAIL_ADDRESS][DOMAIN_NAME]" at bounding box center [723, 232] width 219 height 26
click at [472, 229] on input "Invigor8 Accountants & Advisors" at bounding box center [497, 232] width 219 height 26
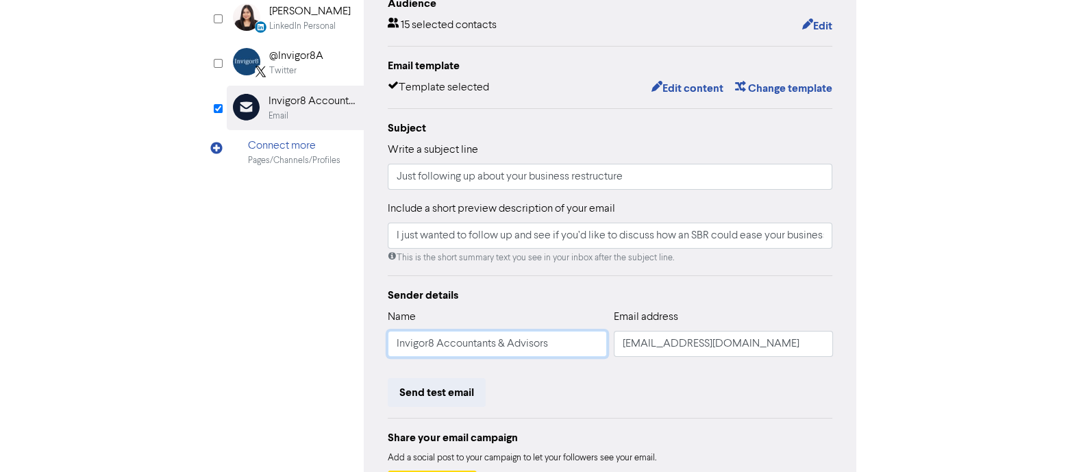
scroll to position [0, 0]
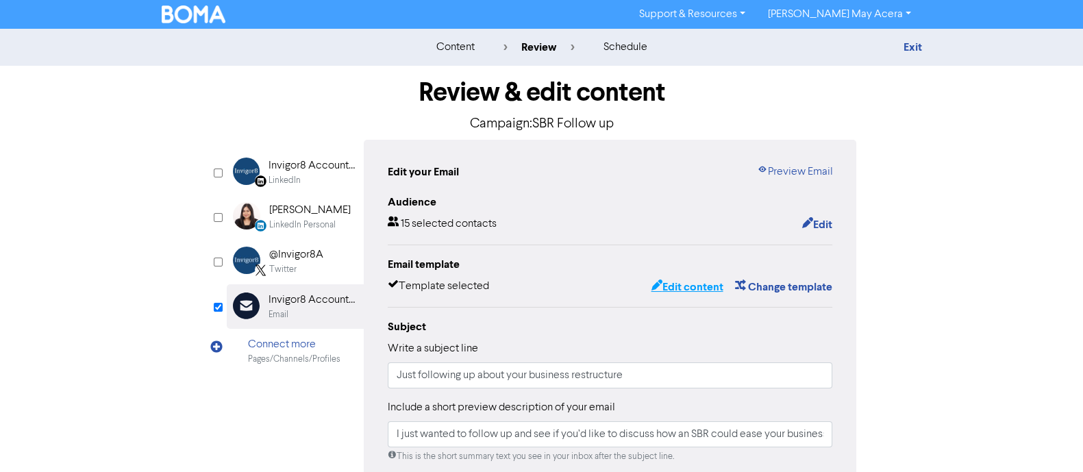
click at [709, 288] on button "Edit content" at bounding box center [686, 287] width 73 height 18
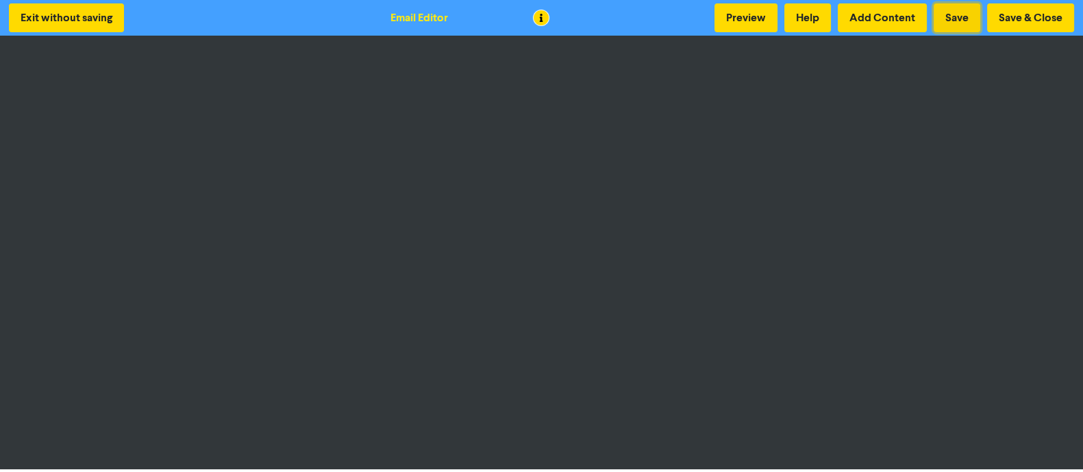
click at [959, 14] on button "Save" at bounding box center [957, 17] width 47 height 29
click at [1019, 17] on button "Save & Close" at bounding box center [1030, 17] width 87 height 29
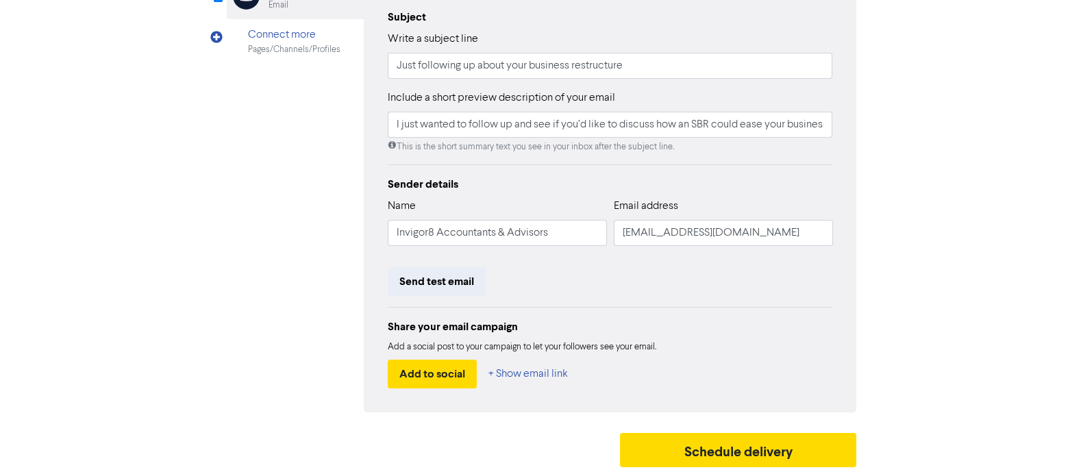
scroll to position [310, 0]
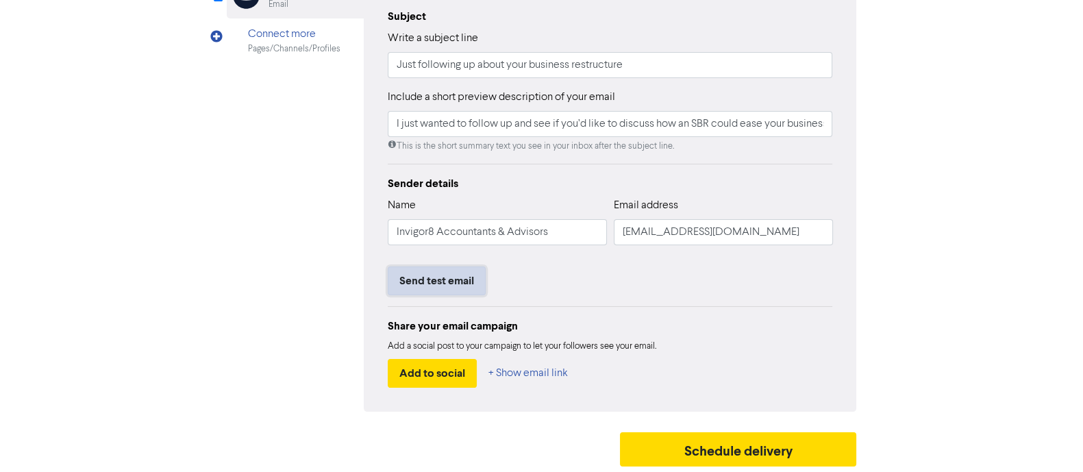
click at [459, 284] on button "Send test email" at bounding box center [437, 280] width 98 height 29
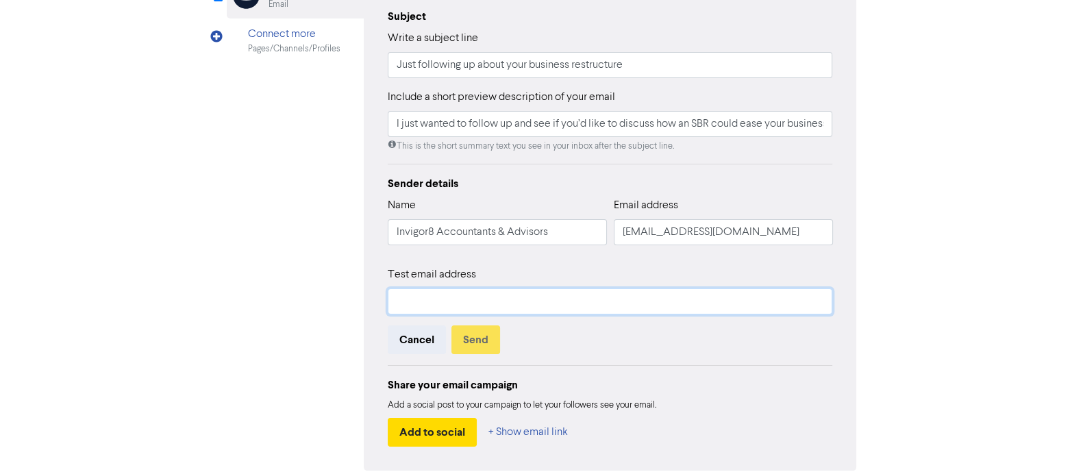
click at [433, 299] on input "text" at bounding box center [610, 301] width 445 height 26
type input "[EMAIL_ADDRESS][DOMAIN_NAME]"
click at [472, 338] on button "Send" at bounding box center [475, 339] width 49 height 29
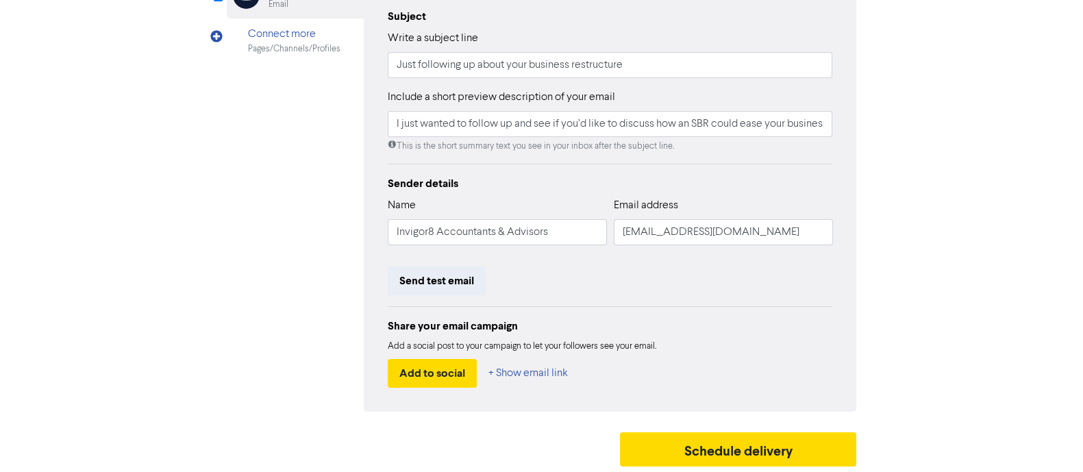
scroll to position [53, 0]
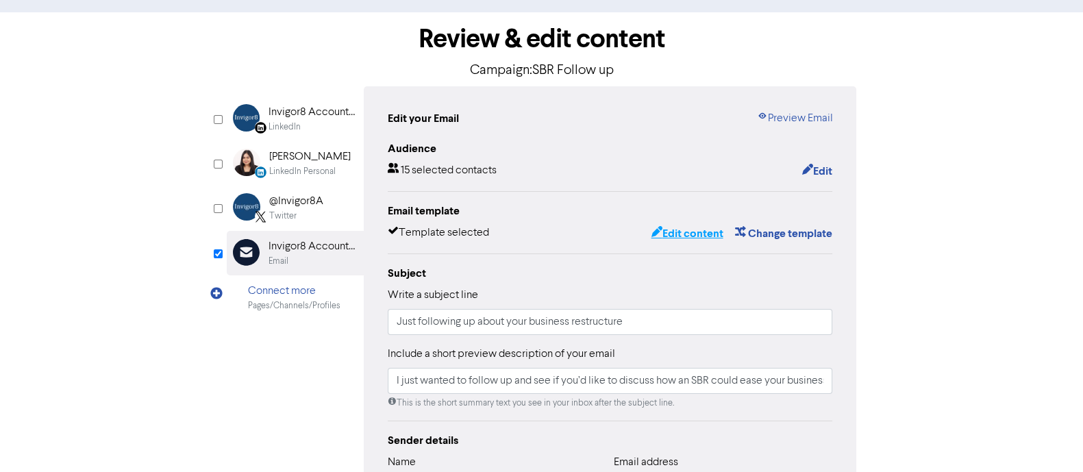
click at [717, 237] on button "Edit content" at bounding box center [686, 234] width 73 height 18
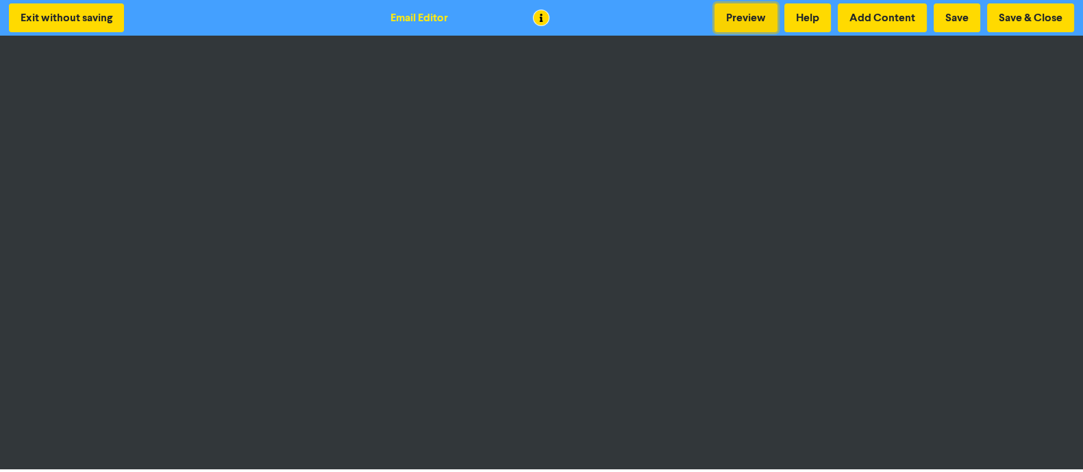
click at [738, 17] on button "Preview" at bounding box center [746, 17] width 63 height 29
click at [1006, 14] on button "Save & Close" at bounding box center [1030, 17] width 87 height 29
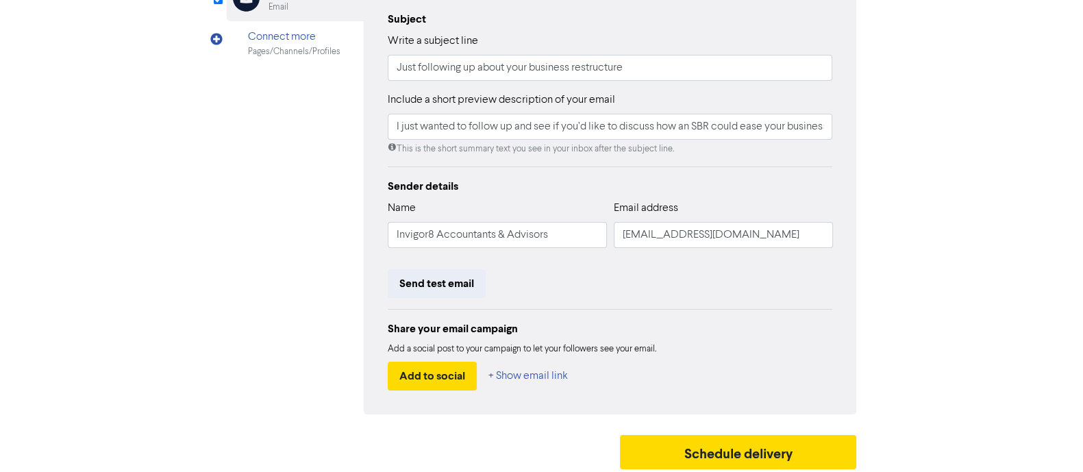
scroll to position [310, 0]
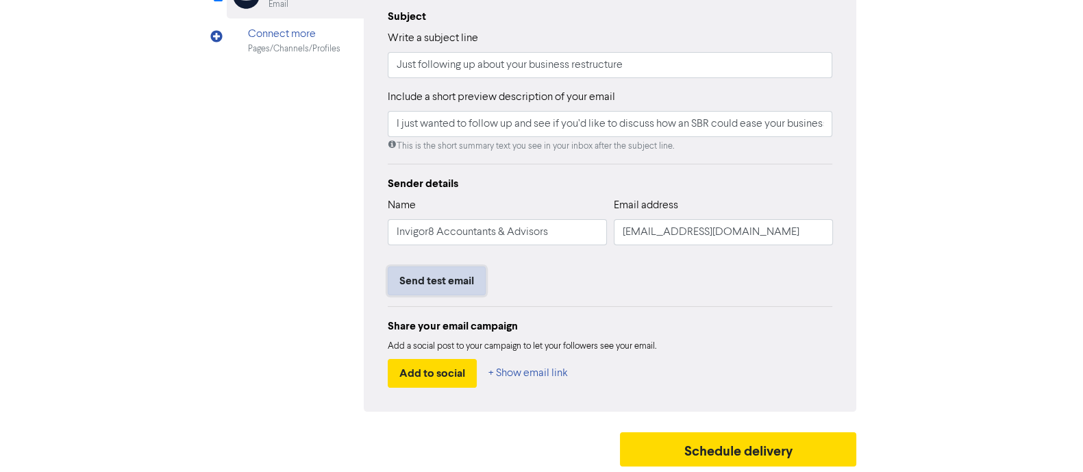
click at [423, 277] on button "Send test email" at bounding box center [437, 280] width 98 height 29
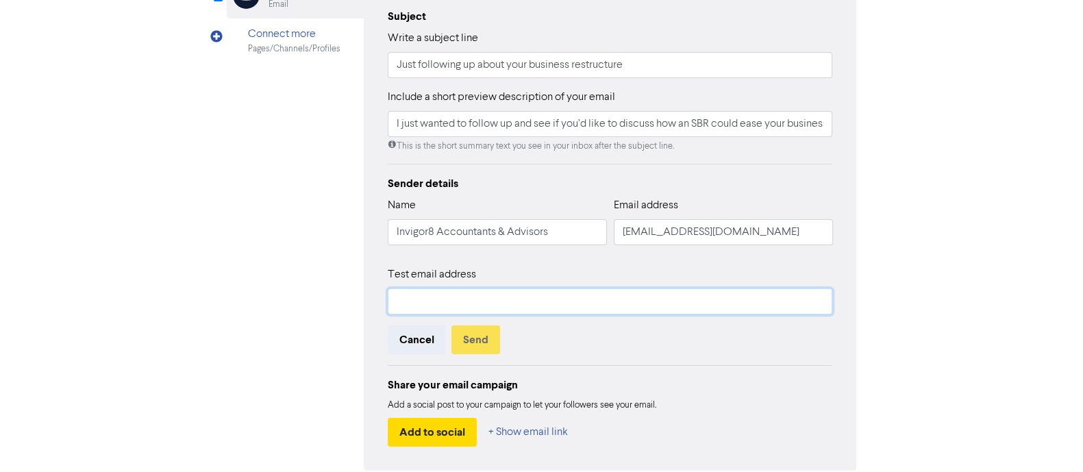
click at [476, 293] on input "text" at bounding box center [610, 301] width 445 height 26
type input "[EMAIL_ADDRESS][DOMAIN_NAME]"
click at [475, 340] on button "Send" at bounding box center [475, 339] width 49 height 29
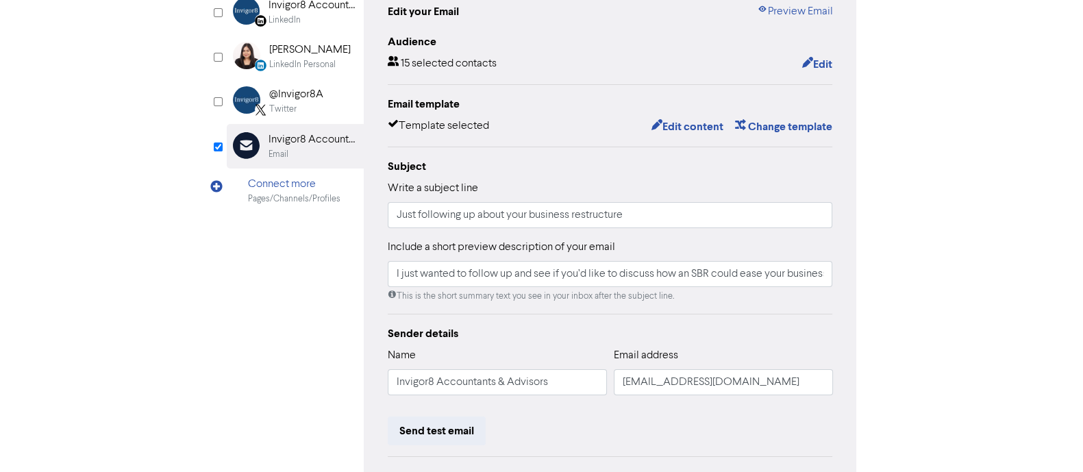
scroll to position [0, 0]
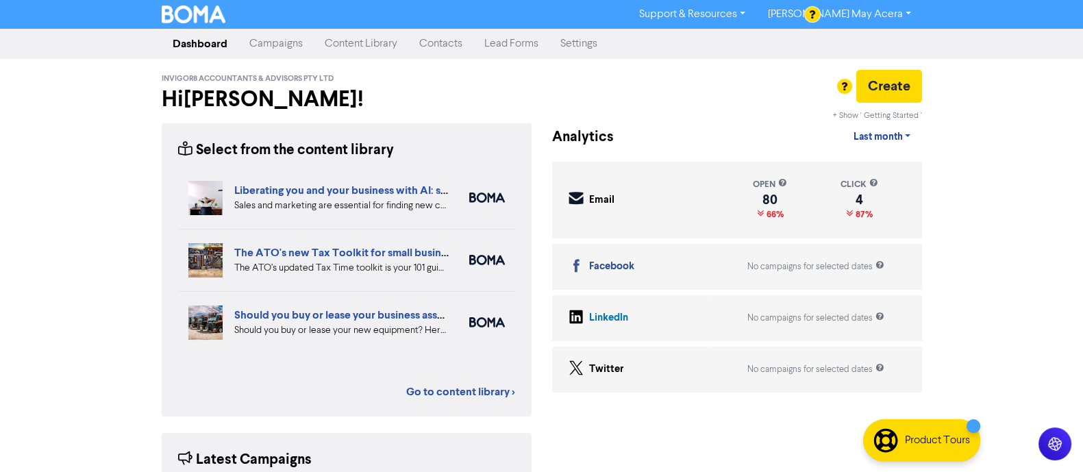
click at [738, 12] on link "Support & Resources" at bounding box center [692, 14] width 128 height 22
click at [730, 54] on button "FAQ & Guides" at bounding box center [693, 57] width 129 height 16
click at [448, 42] on link "Contacts" at bounding box center [440, 43] width 65 height 27
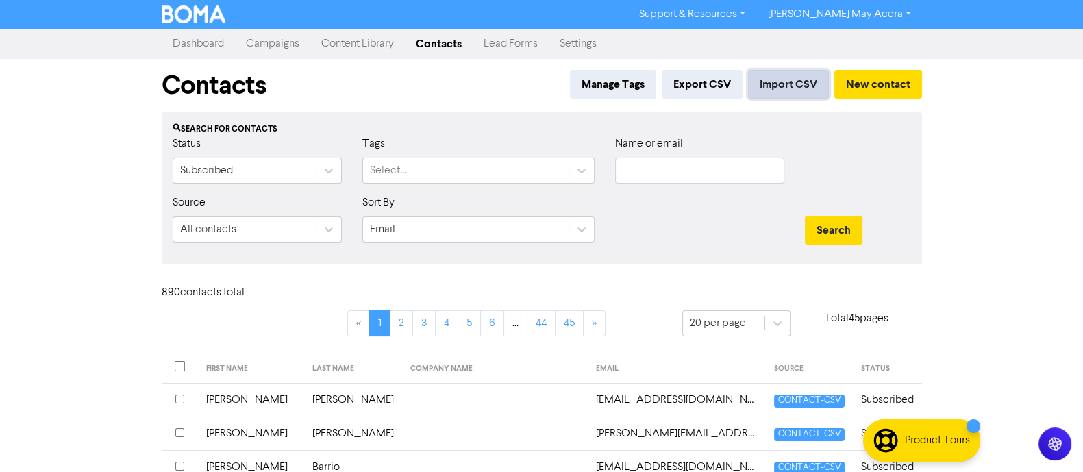
click at [781, 80] on button "Import CSV" at bounding box center [788, 84] width 81 height 29
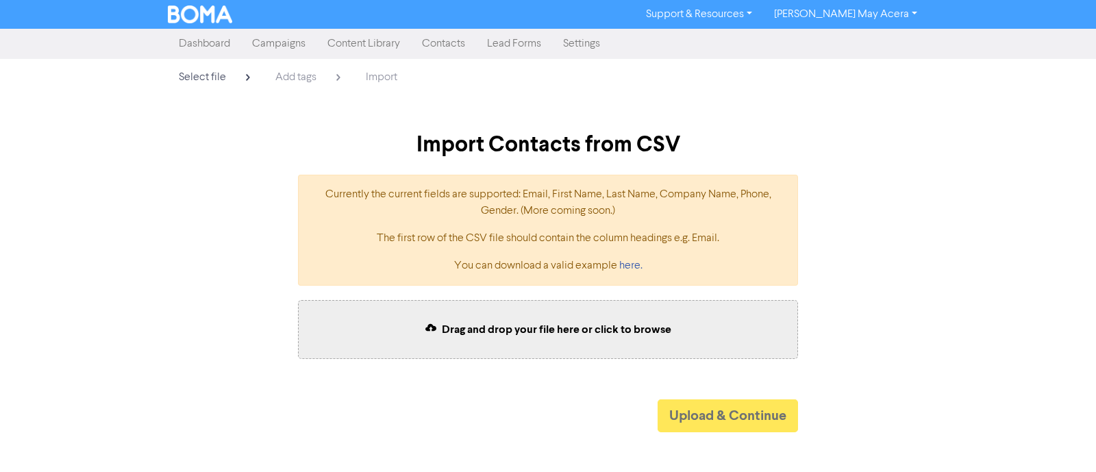
click at [440, 46] on link "Contacts" at bounding box center [443, 43] width 65 height 27
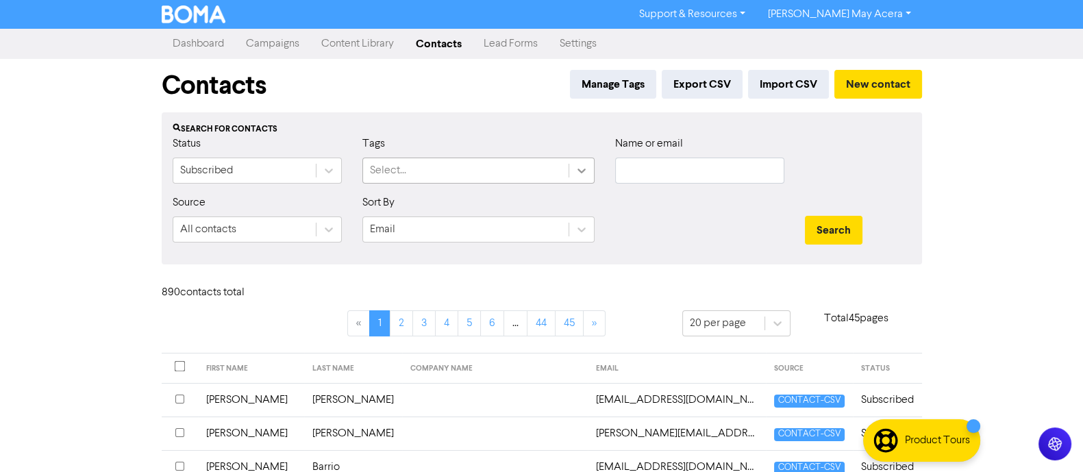
click at [584, 166] on icon at bounding box center [582, 171] width 14 height 14
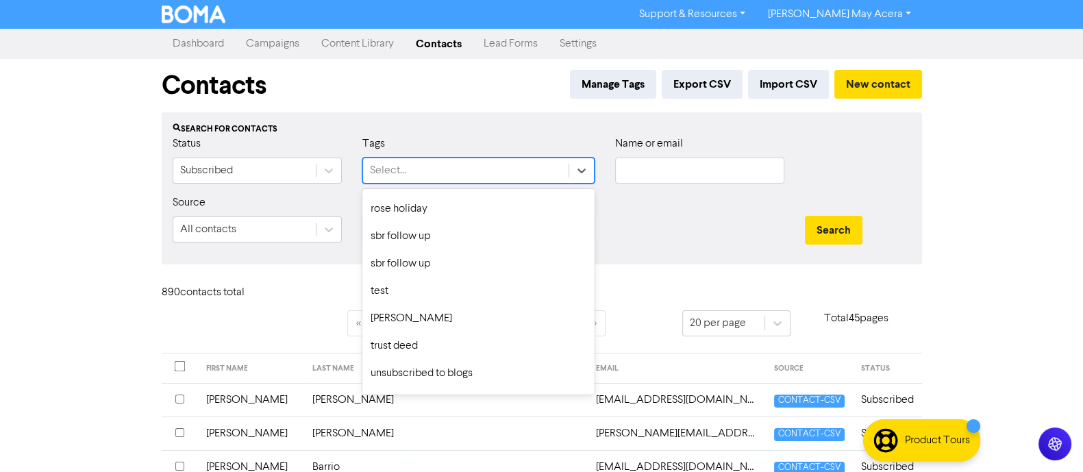
scroll to position [731, 0]
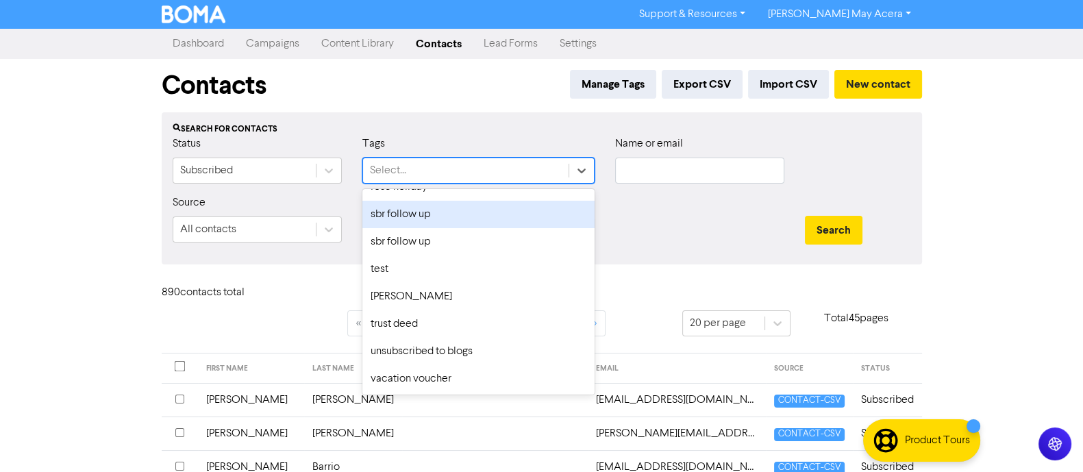
click at [464, 226] on div "sbr follow up" at bounding box center [478, 214] width 232 height 27
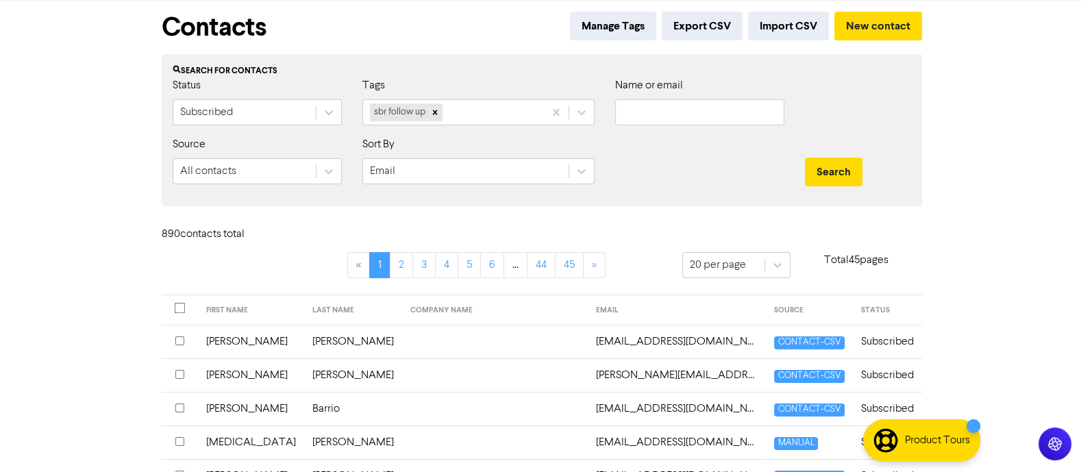
scroll to position [0, 0]
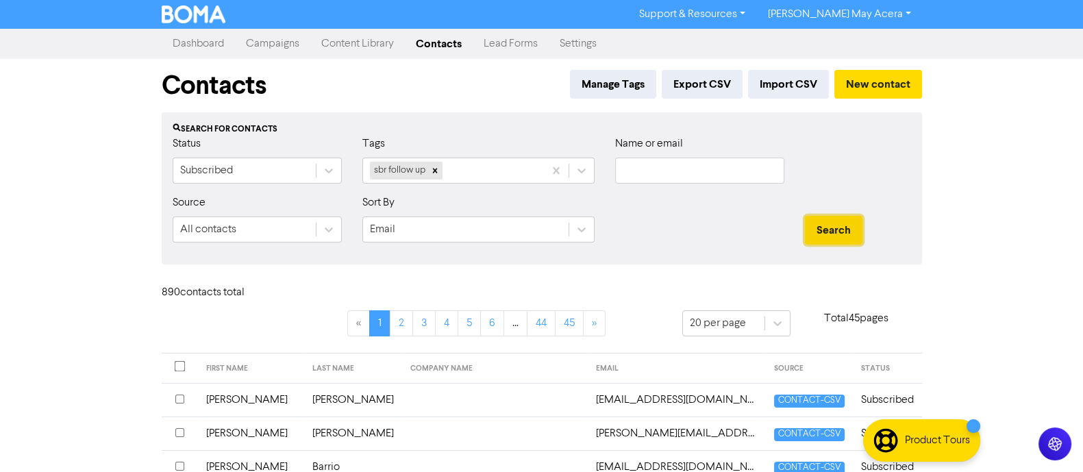
click at [825, 227] on button "Search" at bounding box center [834, 230] width 58 height 29
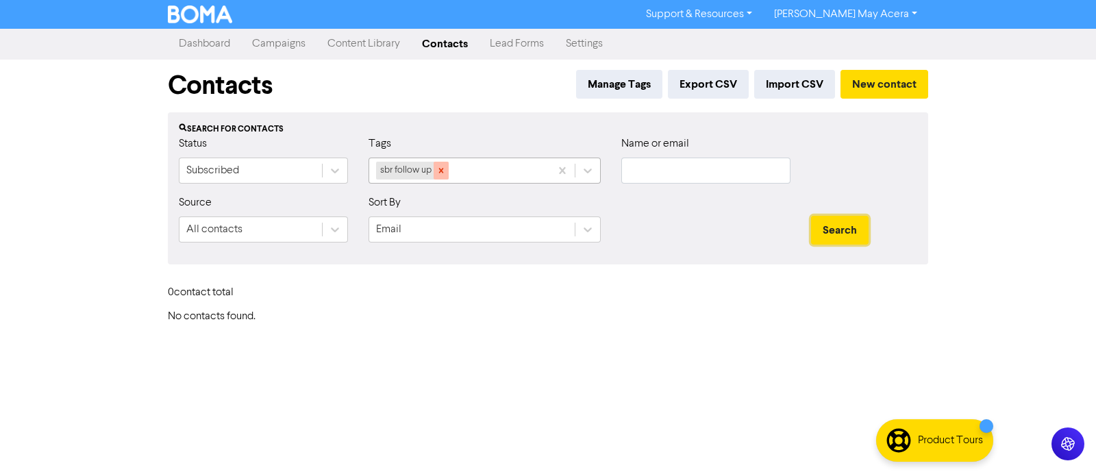
click at [440, 172] on icon at bounding box center [441, 170] width 5 height 5
click at [613, 88] on button "Manage Tags" at bounding box center [619, 84] width 86 height 29
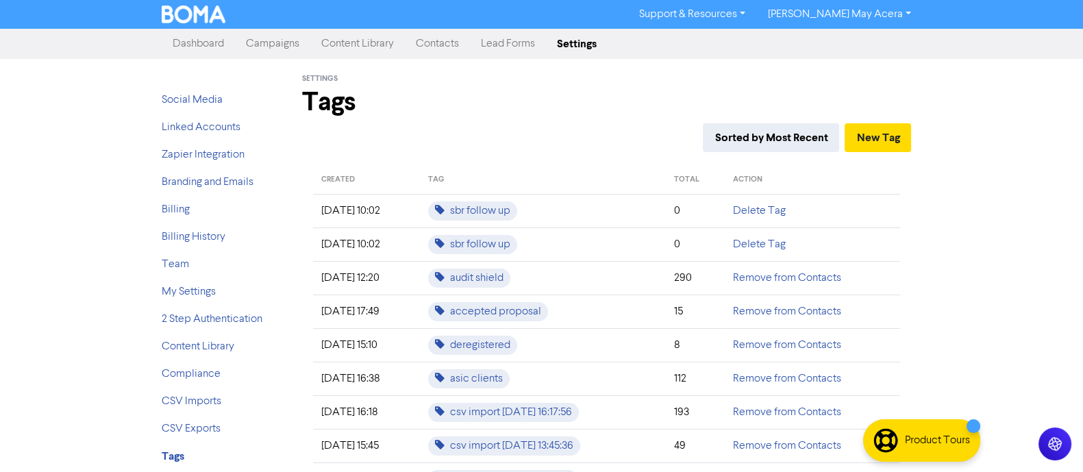
drag, startPoint x: 502, startPoint y: 206, endPoint x: 463, endPoint y: 165, distance: 56.7
click at [463, 166] on th "TAG" at bounding box center [543, 180] width 246 height 28
click at [771, 244] on link "Delete Tag" at bounding box center [759, 244] width 53 height 11
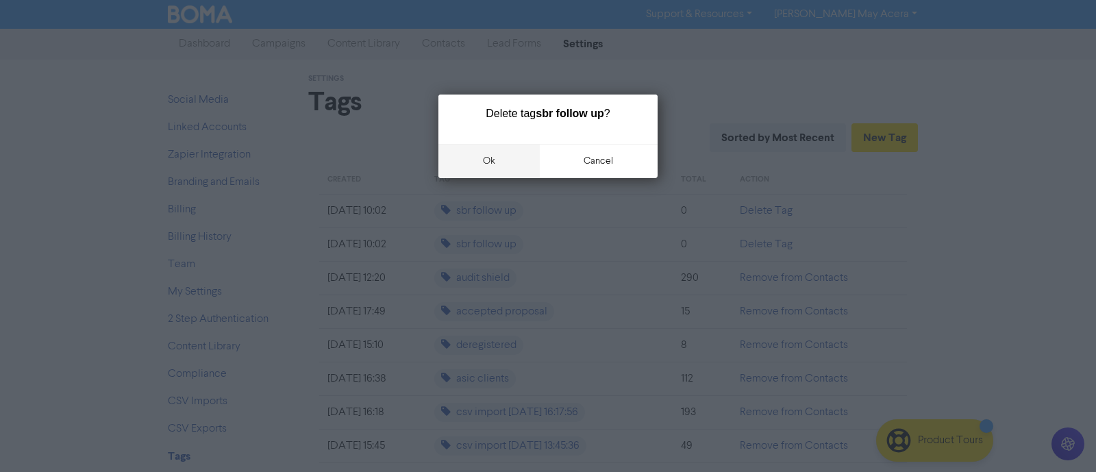
click at [514, 165] on button "ok" at bounding box center [488, 161] width 101 height 34
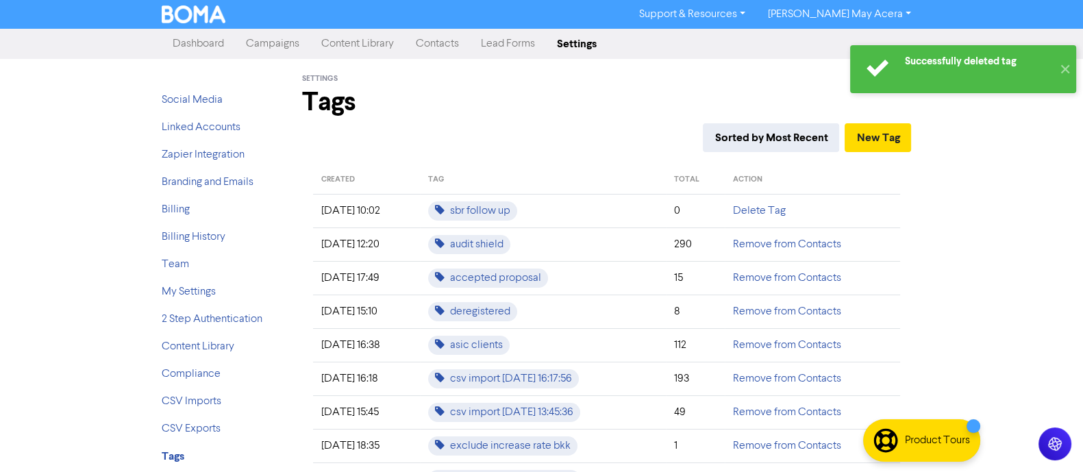
click at [436, 44] on link "Contacts" at bounding box center [437, 43] width 65 height 27
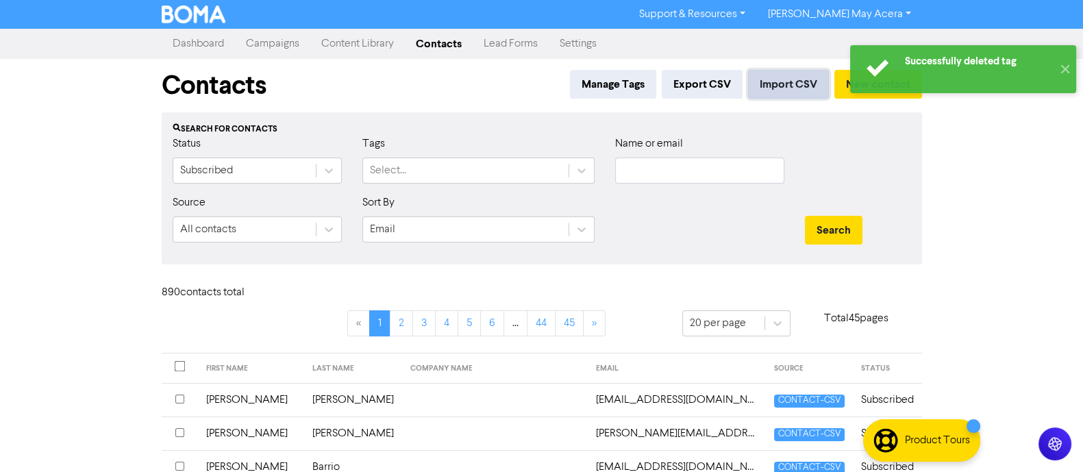
click at [777, 84] on button "Import CSV" at bounding box center [788, 84] width 81 height 29
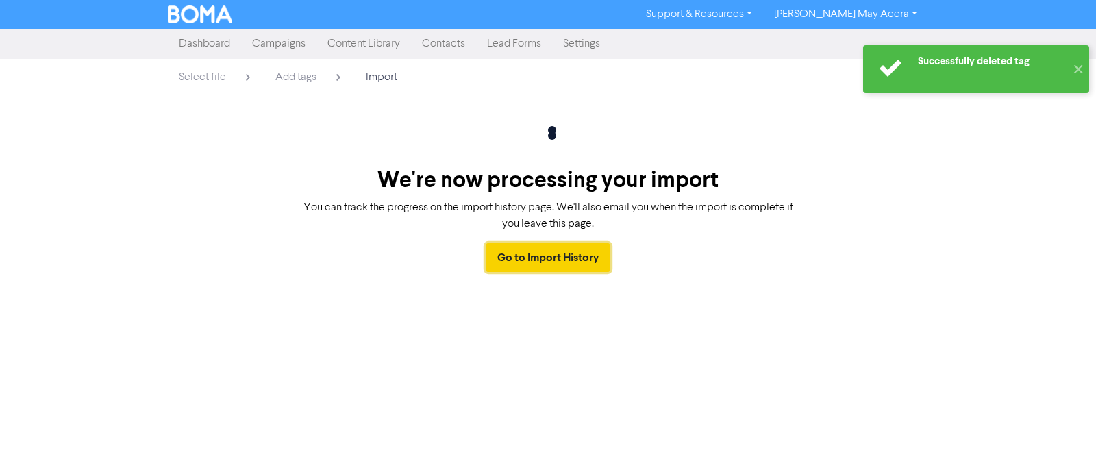
click at [534, 256] on link "Go to Import History" at bounding box center [548, 257] width 125 height 29
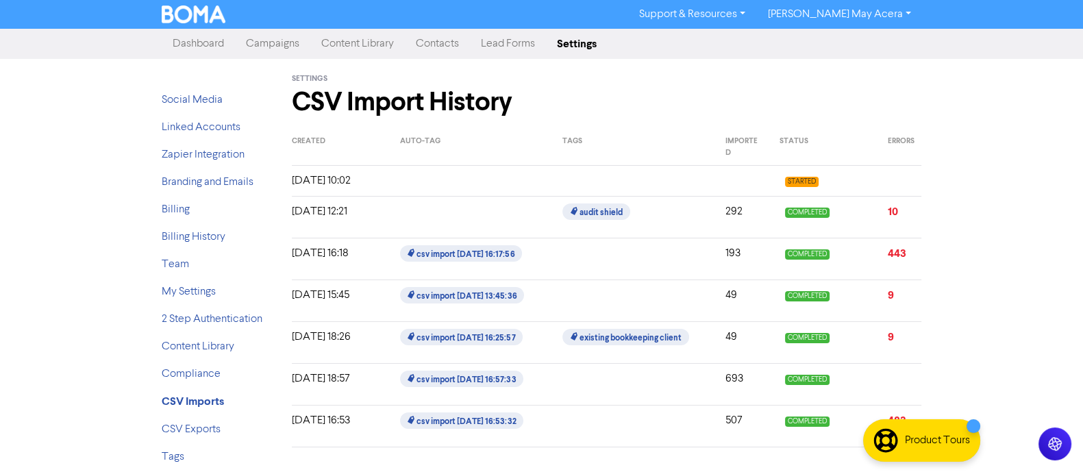
click at [430, 46] on link "Contacts" at bounding box center [437, 43] width 65 height 27
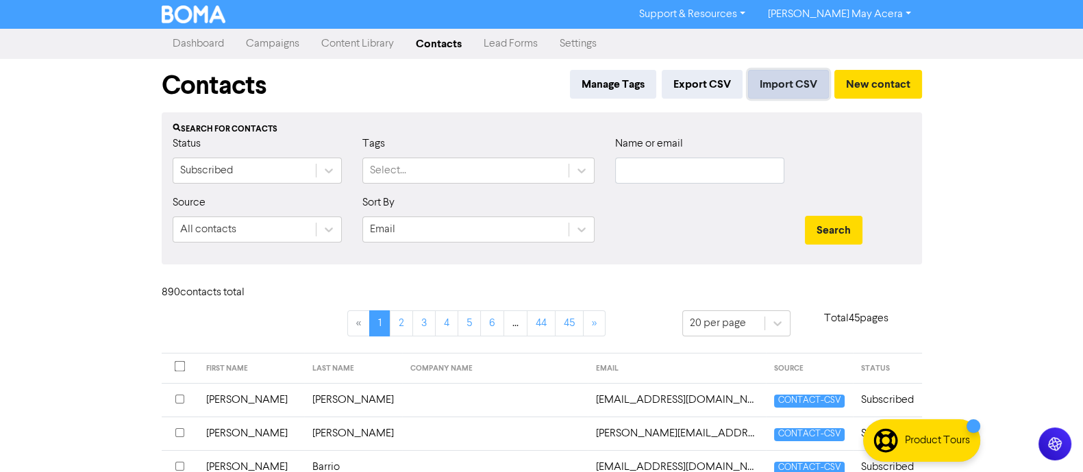
click at [784, 85] on button "Import CSV" at bounding box center [788, 84] width 81 height 29
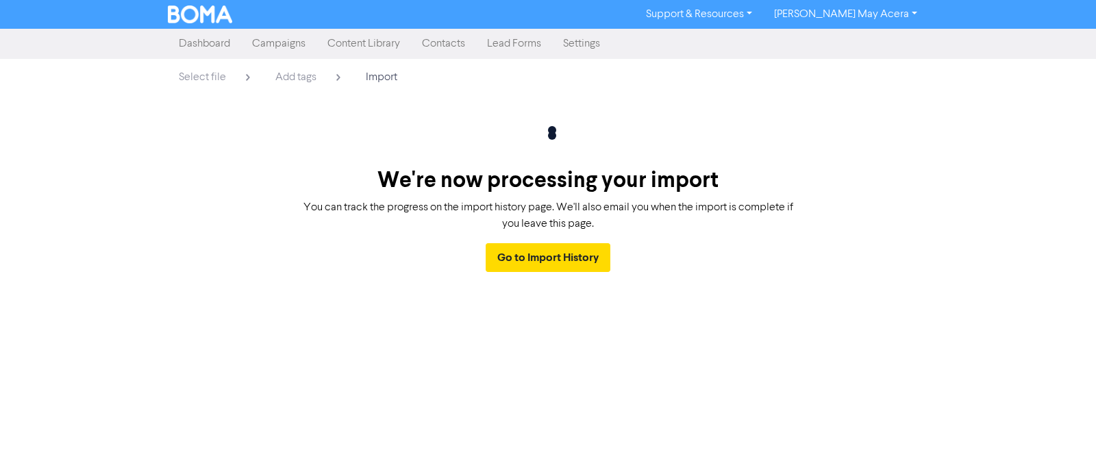
click at [440, 39] on link "Contacts" at bounding box center [443, 43] width 65 height 27
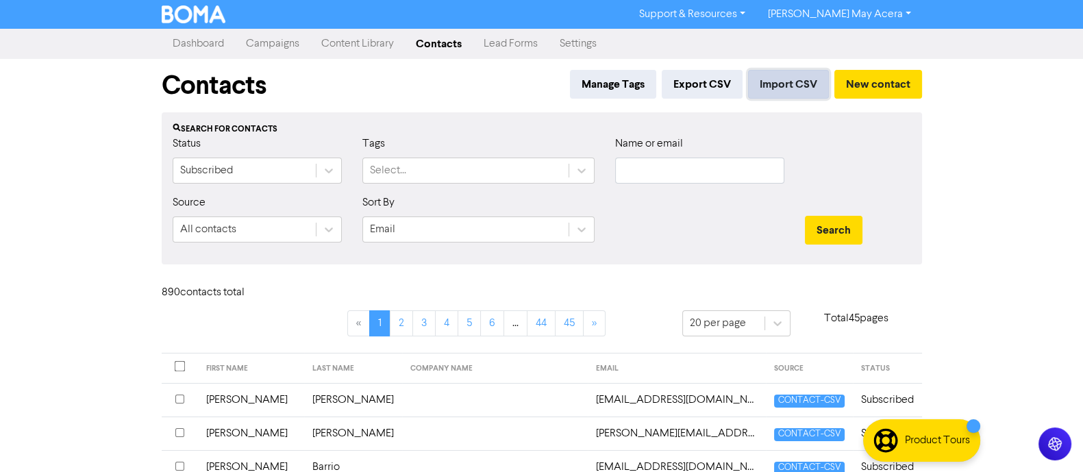
click at [771, 82] on button "Import CSV" at bounding box center [788, 84] width 81 height 29
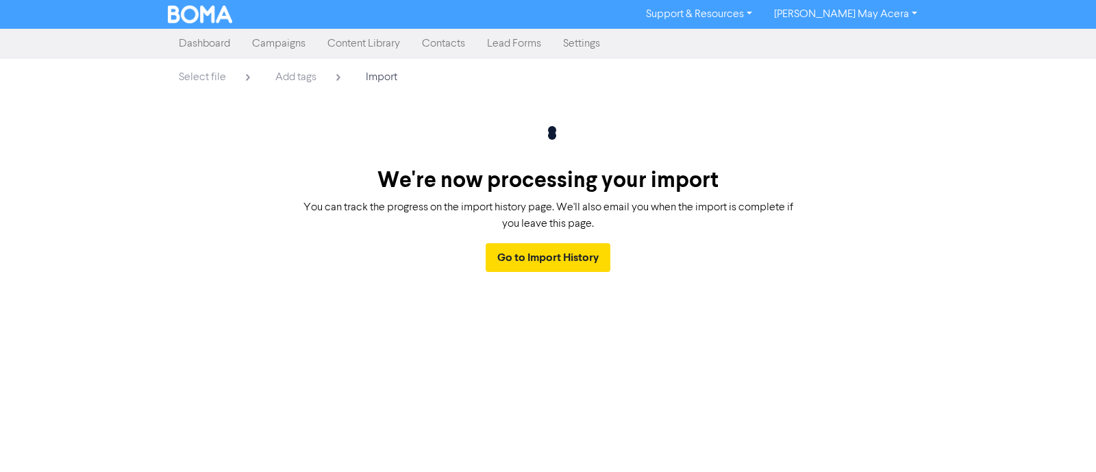
click at [445, 48] on link "Contacts" at bounding box center [443, 43] width 65 height 27
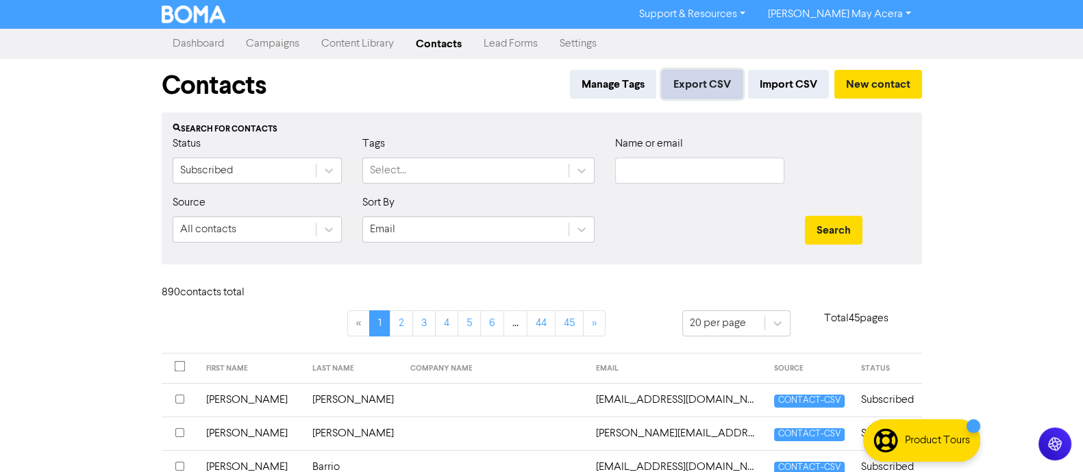
click at [702, 77] on button "Export CSV" at bounding box center [702, 84] width 81 height 29
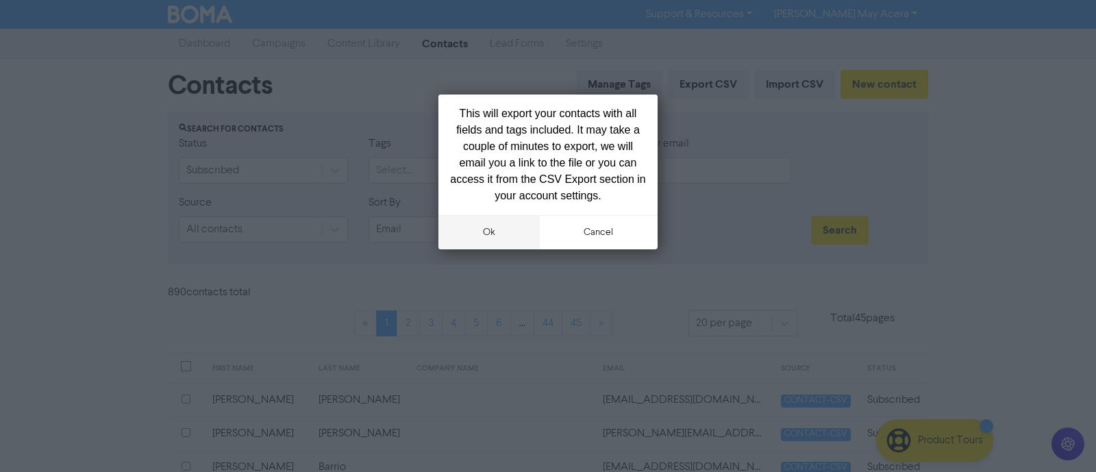
click at [486, 227] on button "ok" at bounding box center [488, 232] width 101 height 34
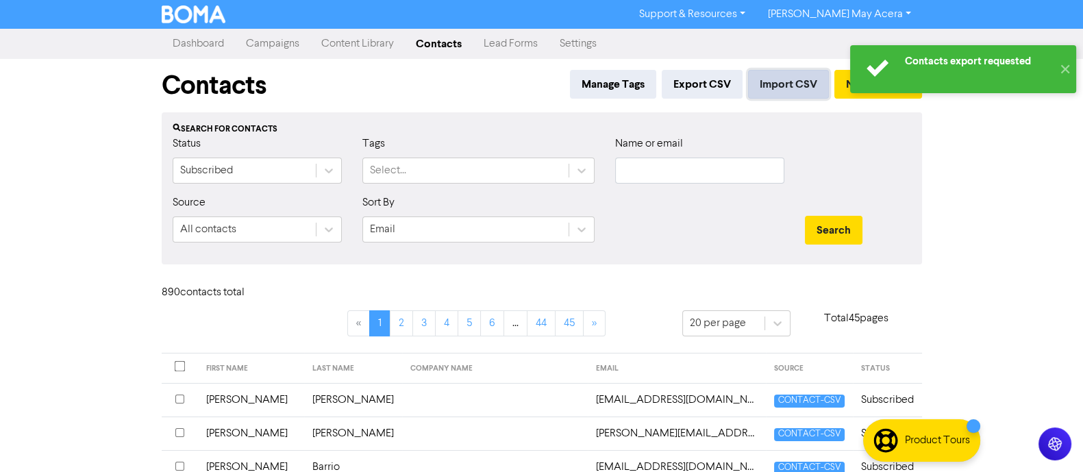
click at [795, 80] on button "Import CSV" at bounding box center [788, 84] width 81 height 29
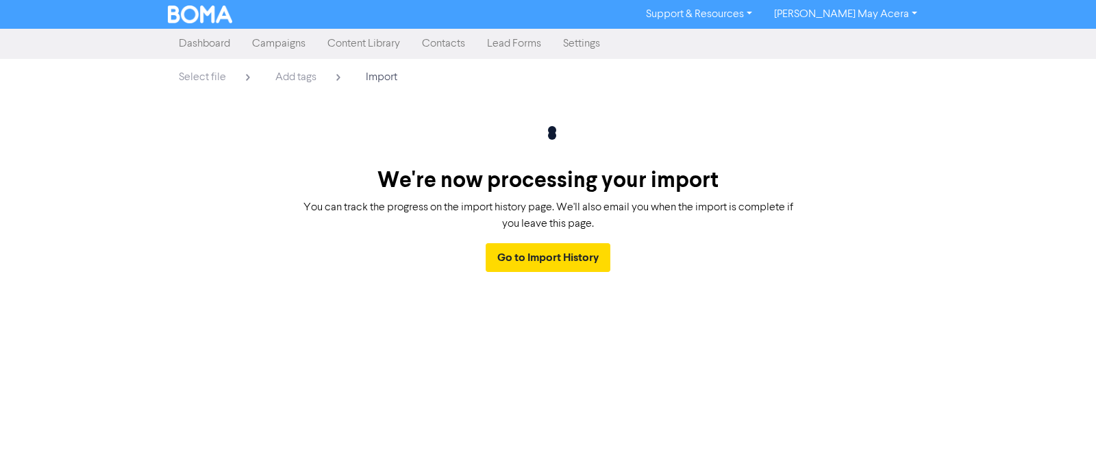
click at [206, 45] on link "Dashboard" at bounding box center [204, 43] width 73 height 27
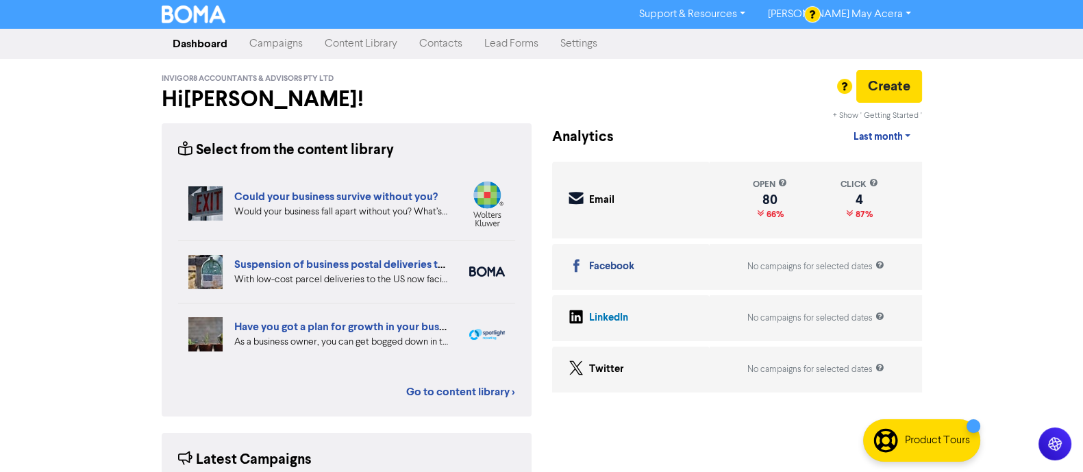
click at [429, 46] on link "Contacts" at bounding box center [440, 43] width 65 height 27
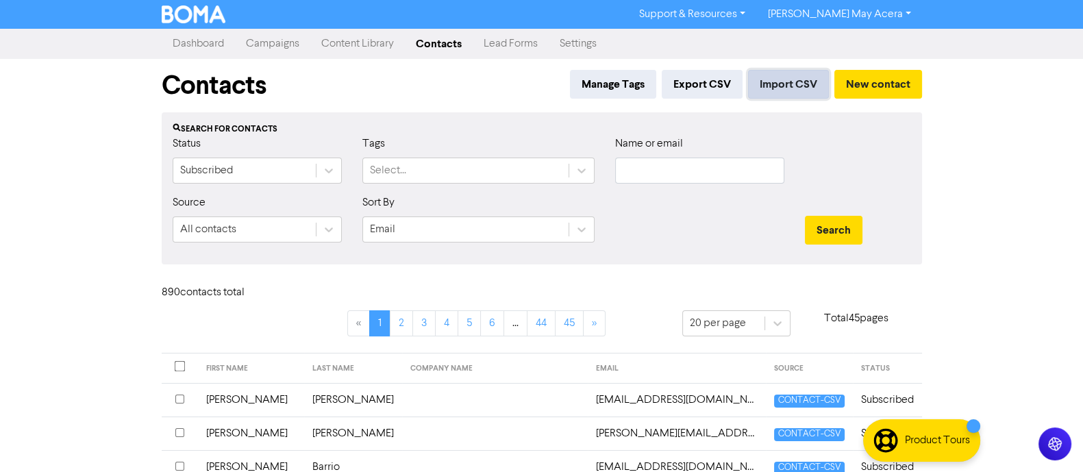
click at [788, 83] on button "Import CSV" at bounding box center [788, 84] width 81 height 29
